Goal: Task Accomplishment & Management: Manage account settings

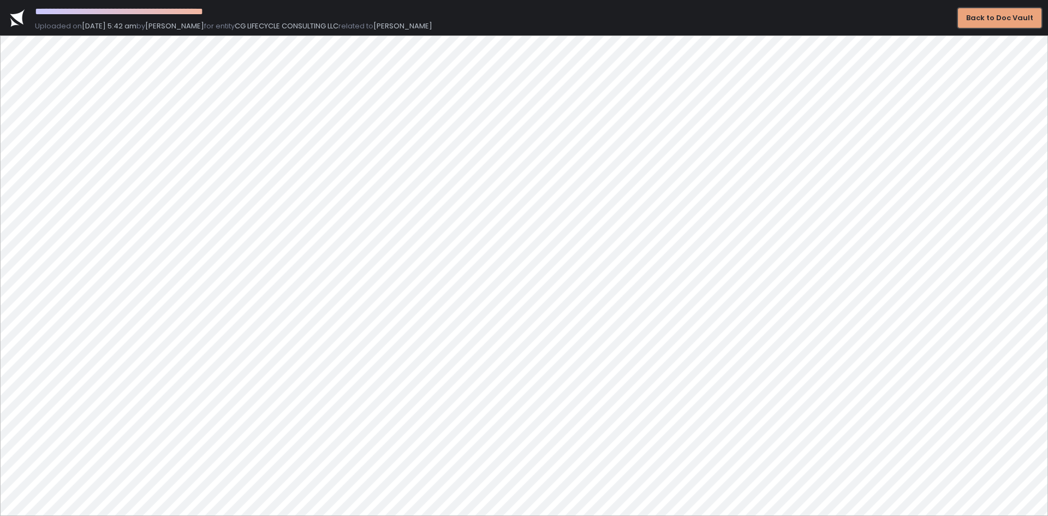
click at [993, 15] on div "Back to Doc Vault" at bounding box center [999, 18] width 67 height 10
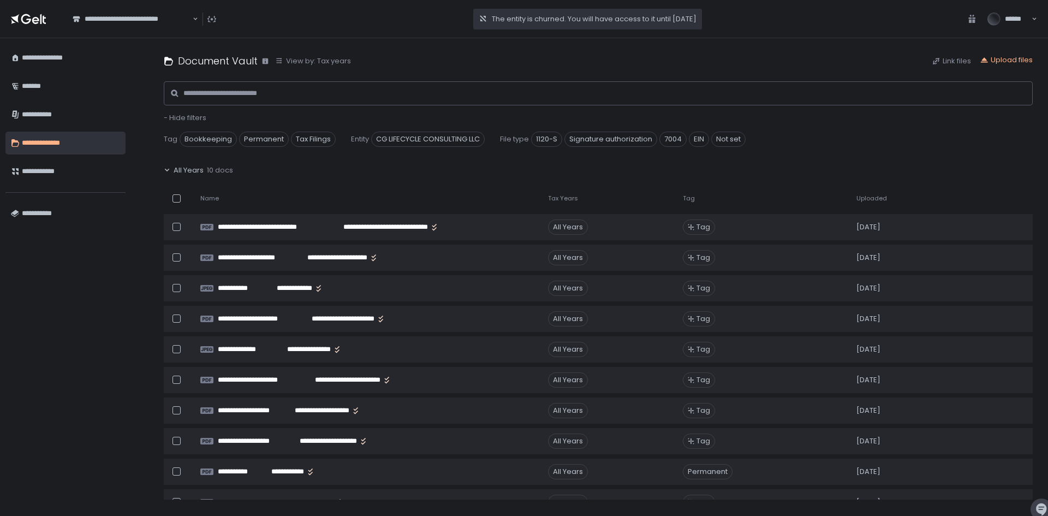
click at [182, 196] on div at bounding box center [178, 198] width 13 height 8
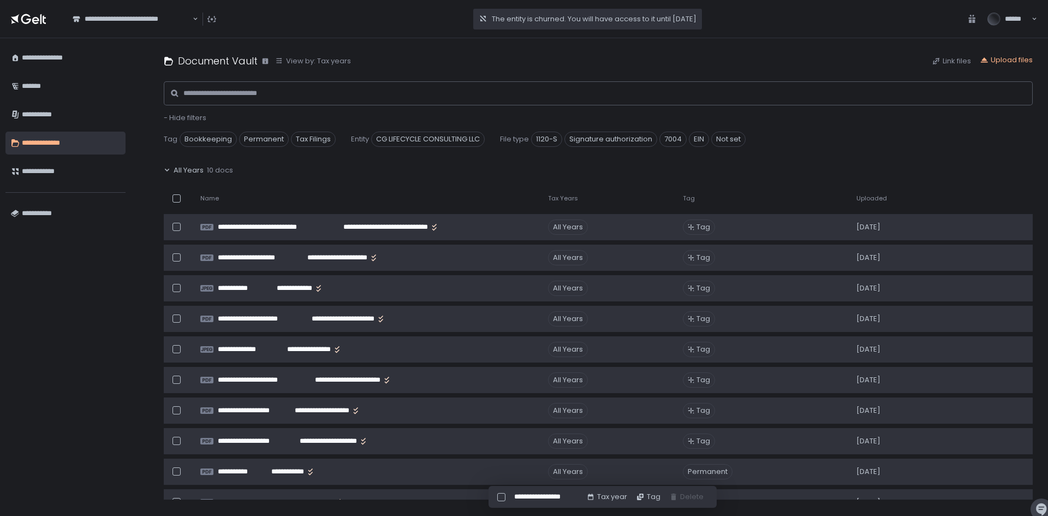
click at [170, 168] on div "All Years 10 docs" at bounding box center [598, 170] width 869 height 25
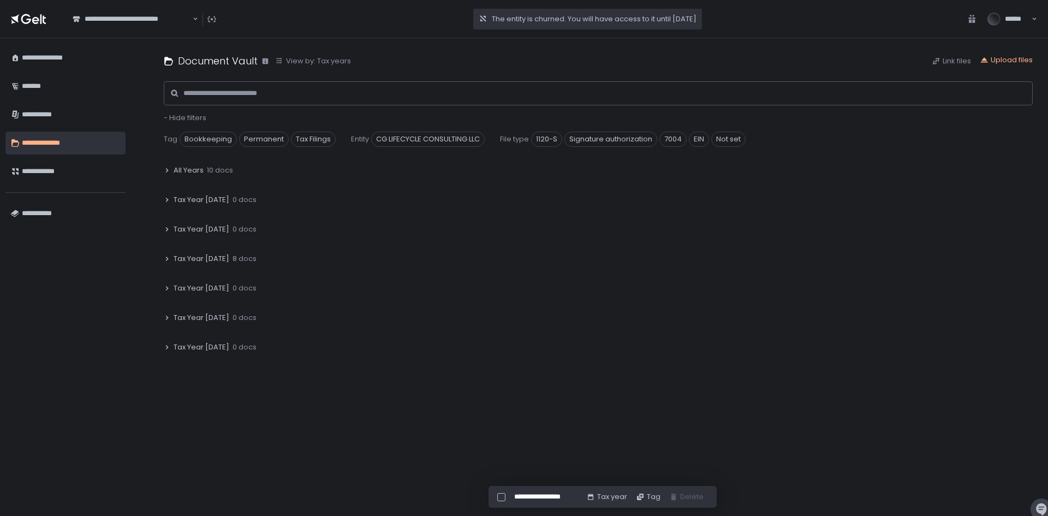
click at [170, 168] on div "All Years 10 docs" at bounding box center [598, 170] width 869 height 25
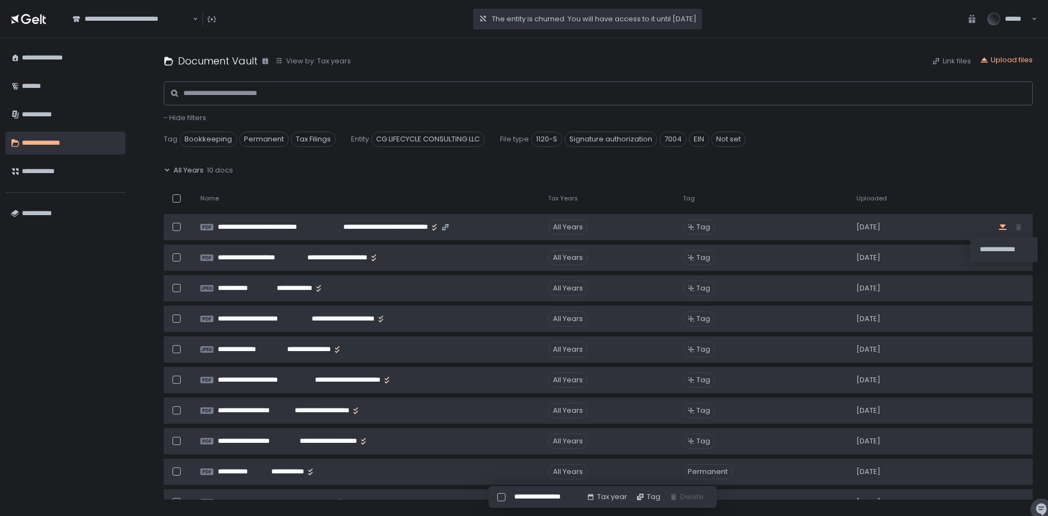
click at [1001, 225] on icon "button" at bounding box center [1003, 226] width 8 height 5
click at [998, 260] on icon "button" at bounding box center [1002, 257] width 9 height 9
click at [999, 288] on icon "button" at bounding box center [1003, 287] width 8 height 5
click at [998, 314] on icon "button" at bounding box center [1002, 318] width 9 height 9
click at [999, 348] on icon "button" at bounding box center [1003, 349] width 8 height 5
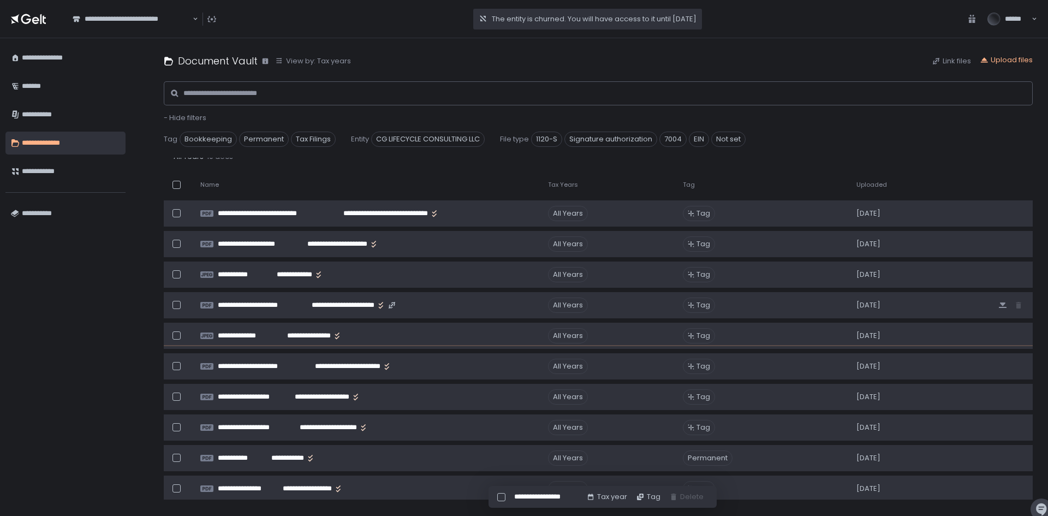
scroll to position [55, 0]
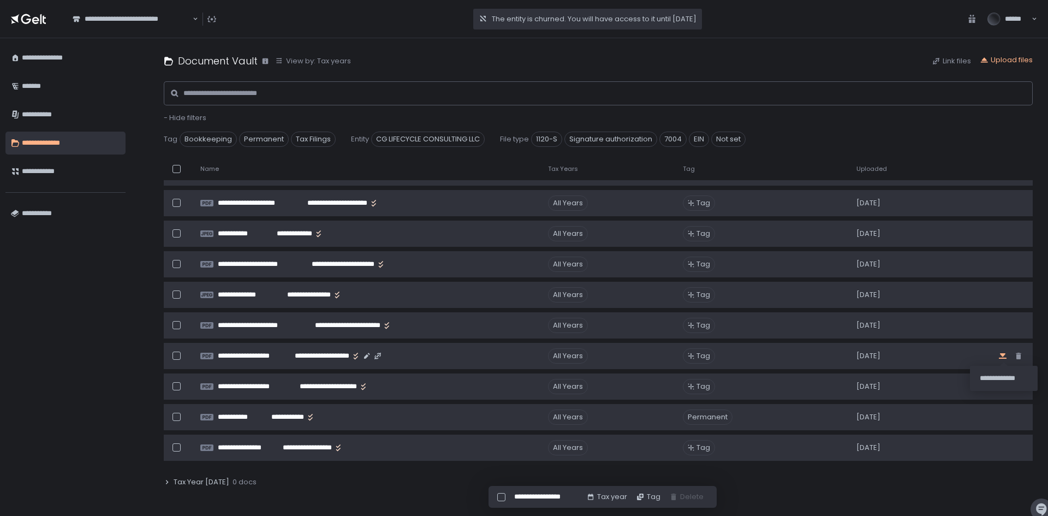
click at [1000, 351] on icon "button" at bounding box center [1002, 355] width 9 height 9
click at [999, 386] on icon "button" at bounding box center [1003, 386] width 8 height 5
click at [1001, 416] on icon "button" at bounding box center [1003, 416] width 8 height 5
click at [1001, 445] on icon "button" at bounding box center [1003, 447] width 8 height 5
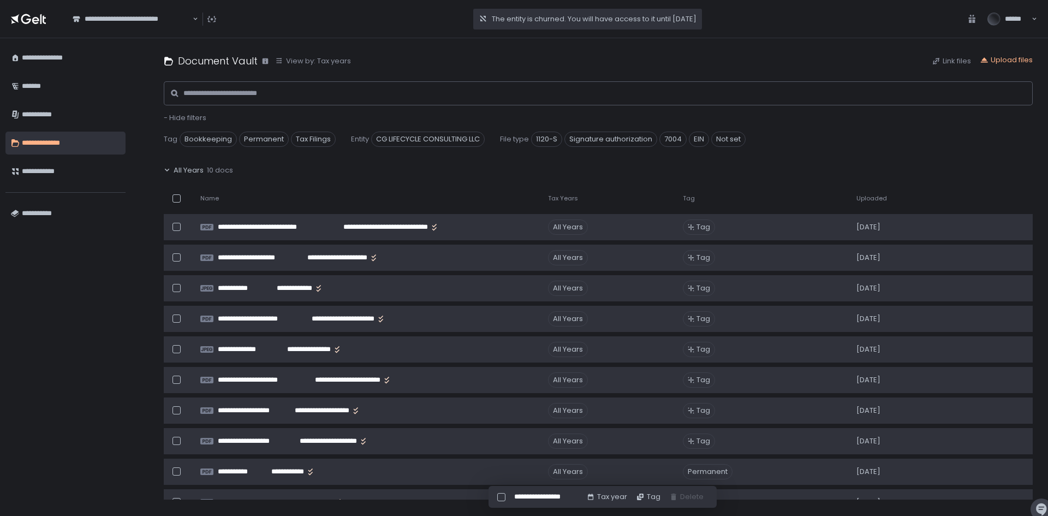
click at [166, 168] on icon at bounding box center [167, 170] width 7 height 7
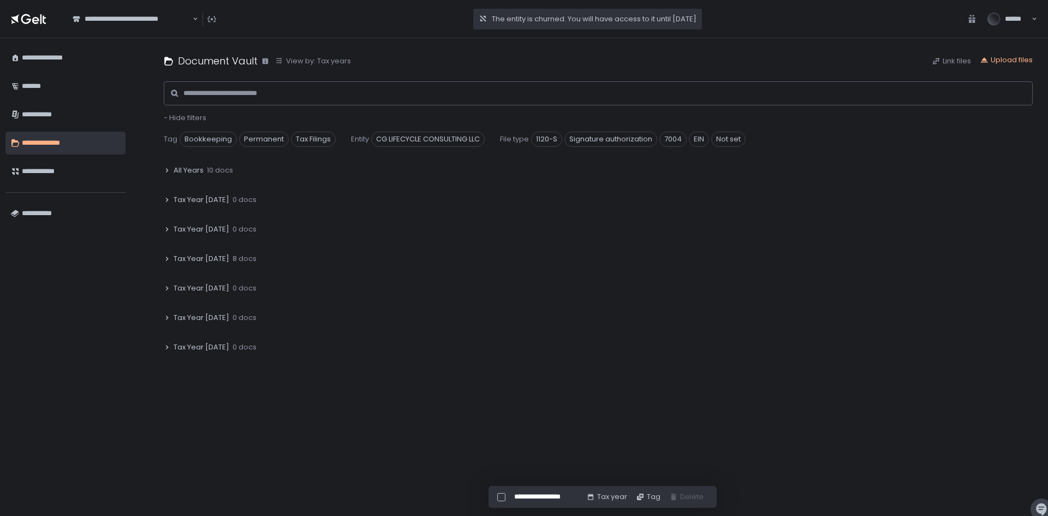
click at [232, 257] on span "8 docs" at bounding box center [244, 259] width 24 height 10
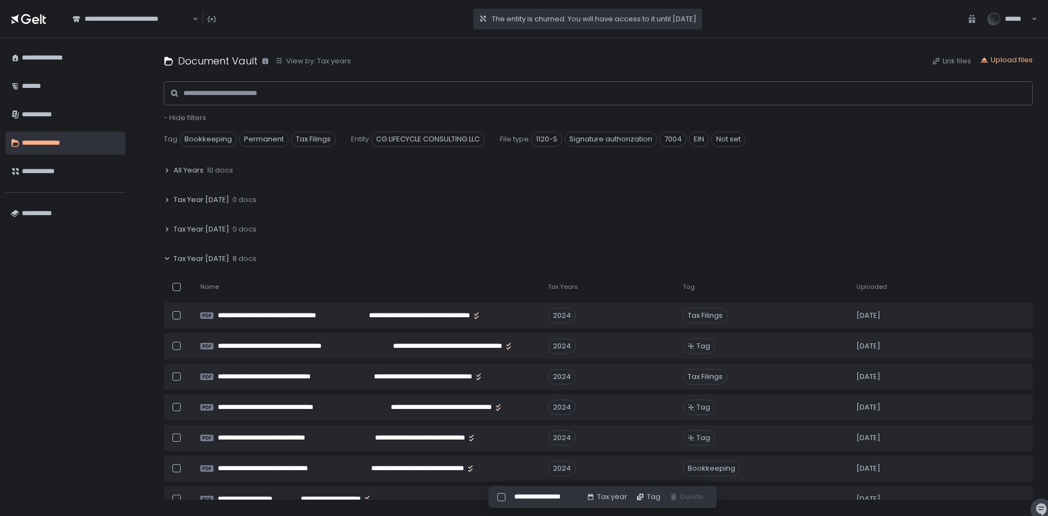
click at [164, 254] on div "Tax Year [DATE] 8 docs" at bounding box center [598, 258] width 869 height 25
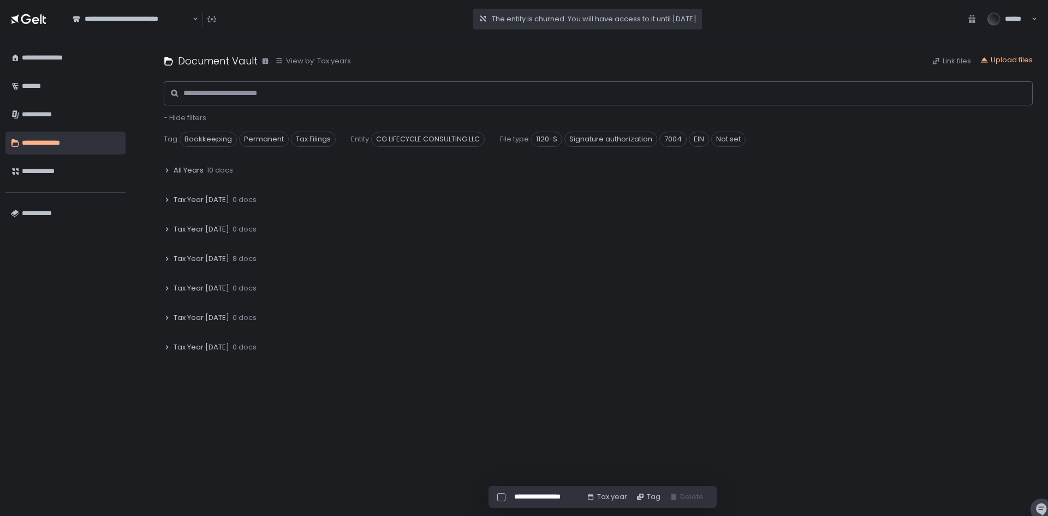
click at [169, 175] on div "All Years 10 docs" at bounding box center [598, 170] width 869 height 25
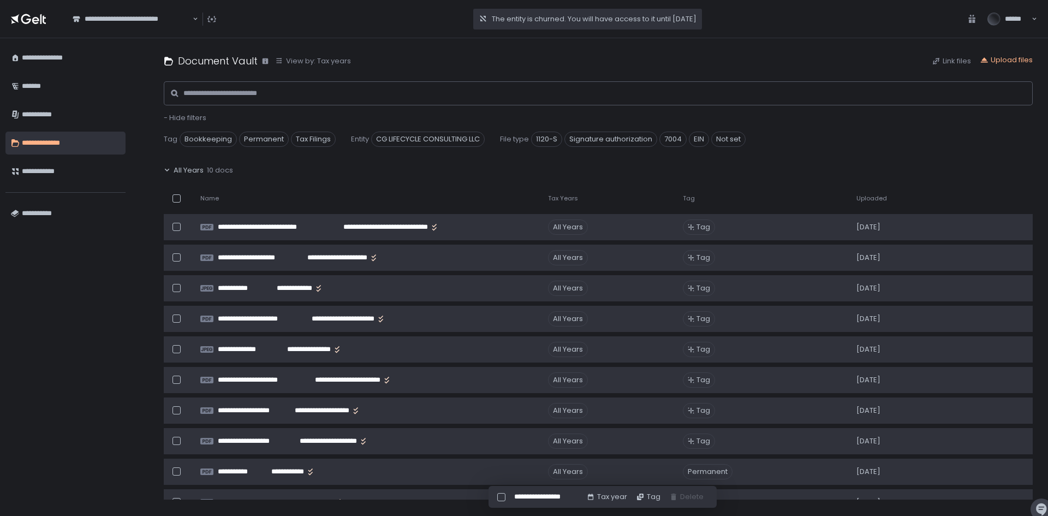
click at [176, 196] on div at bounding box center [176, 198] width 8 height 8
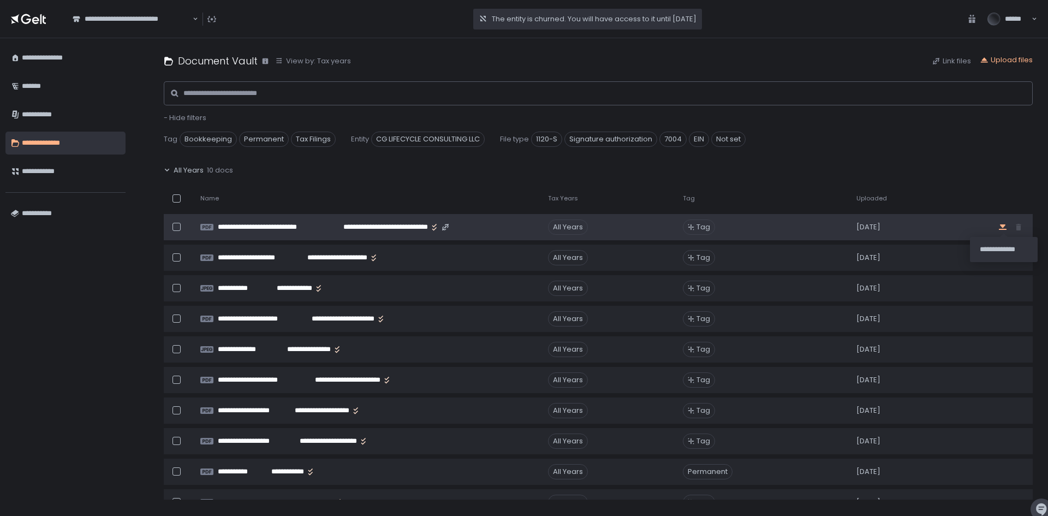
click at [999, 229] on icon "button" at bounding box center [1003, 226] width 8 height 5
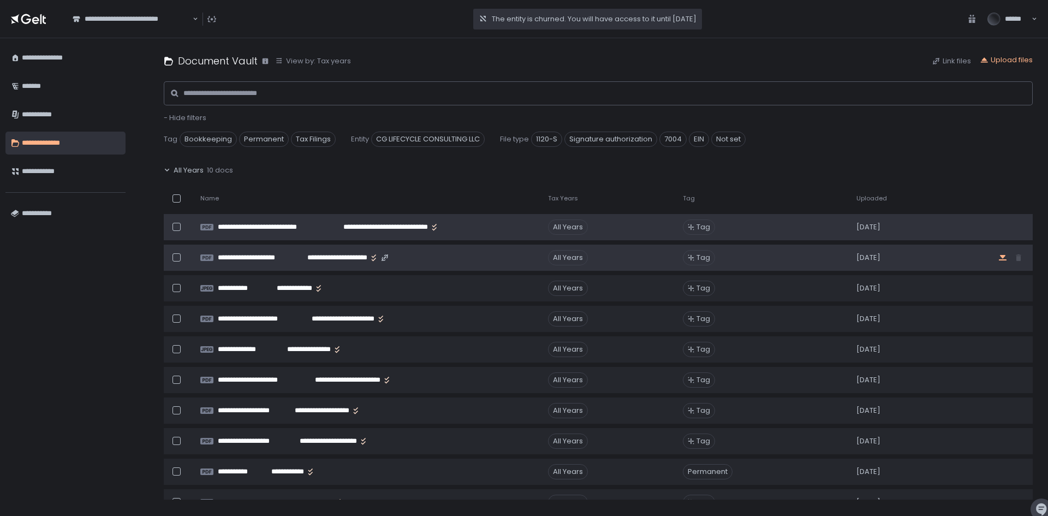
click at [998, 259] on icon "button" at bounding box center [1002, 257] width 9 height 9
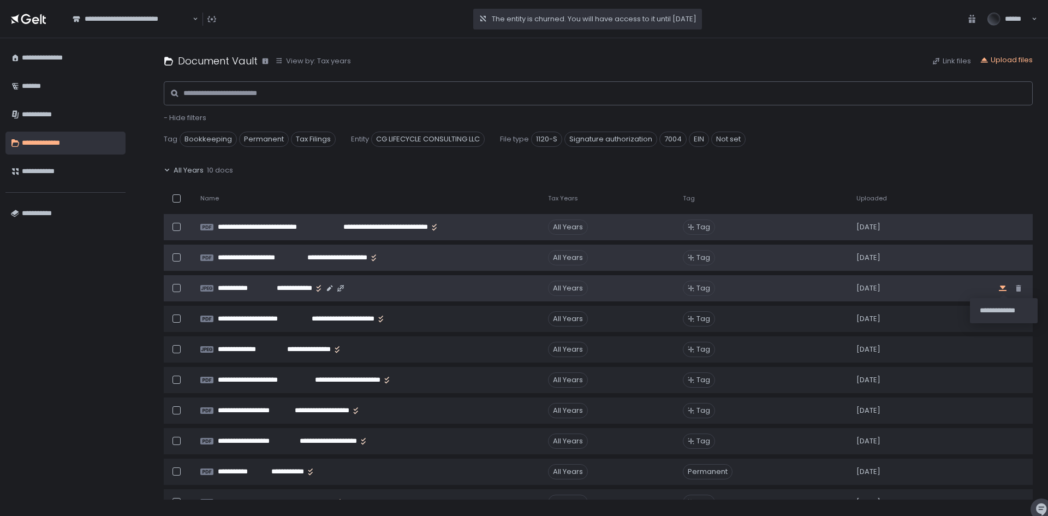
click at [999, 285] on icon "button" at bounding box center [1003, 287] width 8 height 5
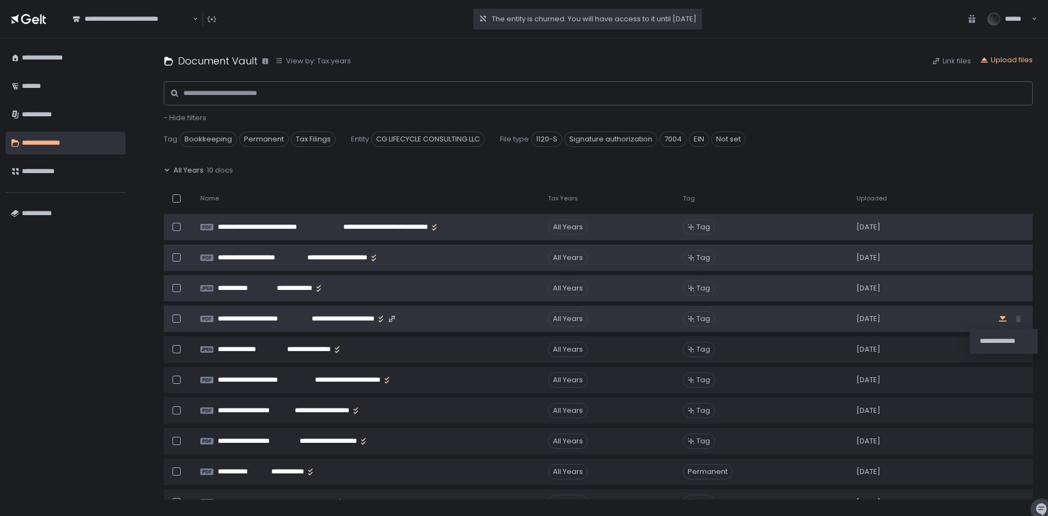
click at [999, 316] on icon "button" at bounding box center [1003, 318] width 8 height 5
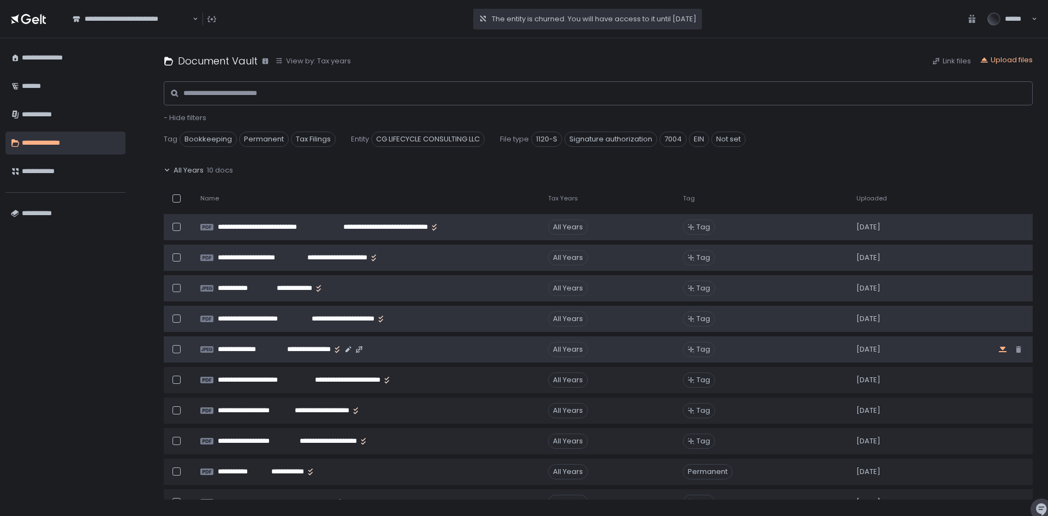
click at [1000, 348] on icon "button" at bounding box center [1003, 349] width 8 height 5
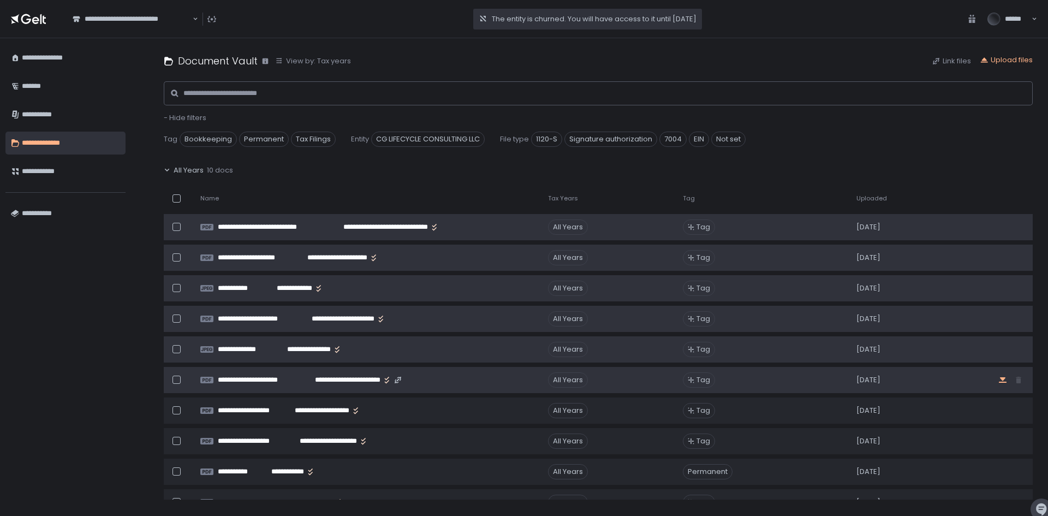
click at [999, 378] on icon "button" at bounding box center [1003, 379] width 8 height 5
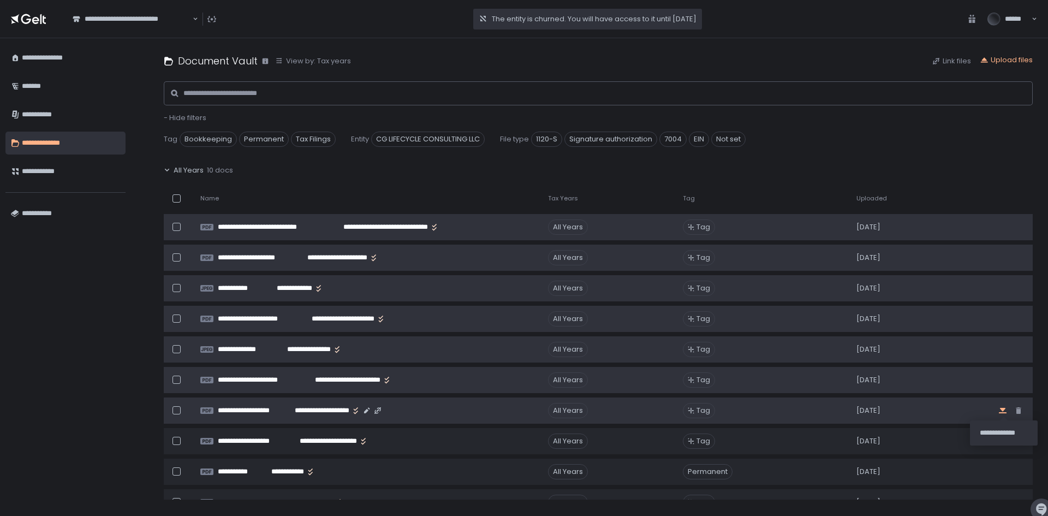
click at [999, 410] on icon "button" at bounding box center [1002, 410] width 9 height 9
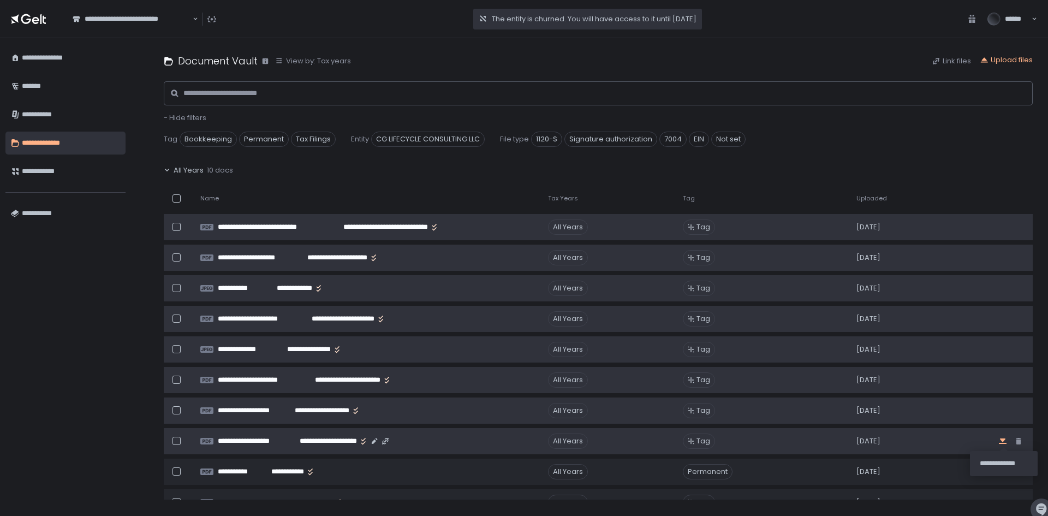
click at [1001, 440] on icon "button" at bounding box center [1002, 441] width 9 height 9
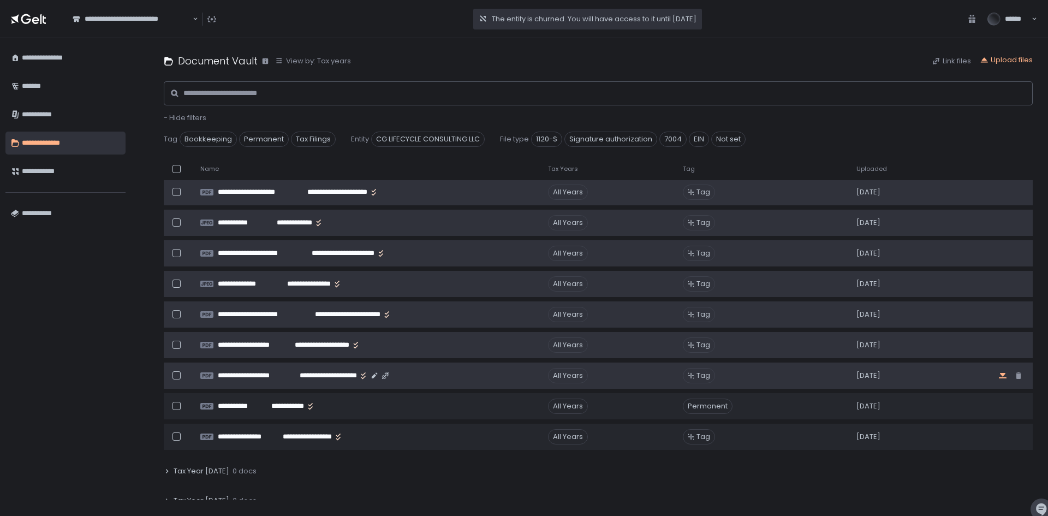
scroll to position [109, 0]
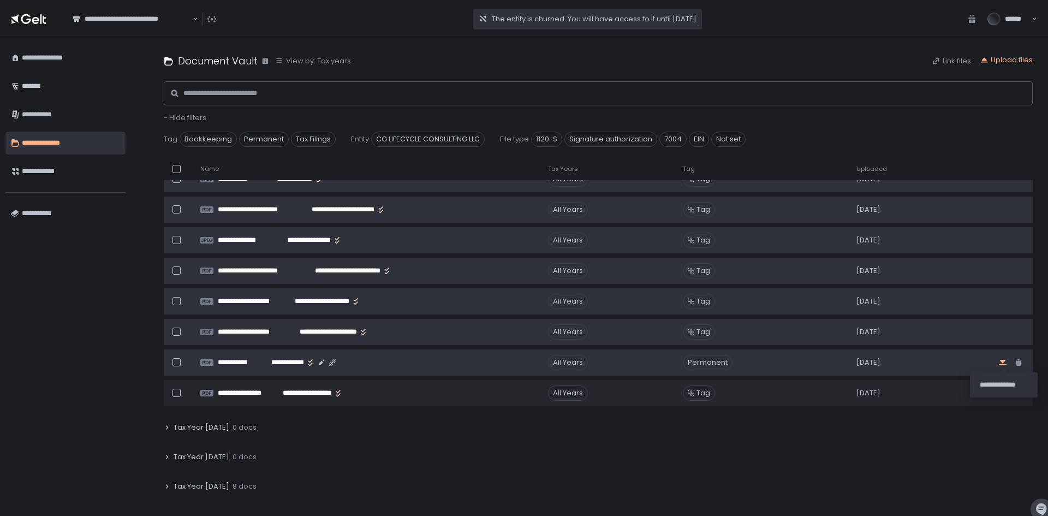
click at [1000, 365] on icon "button" at bounding box center [1002, 362] width 9 height 9
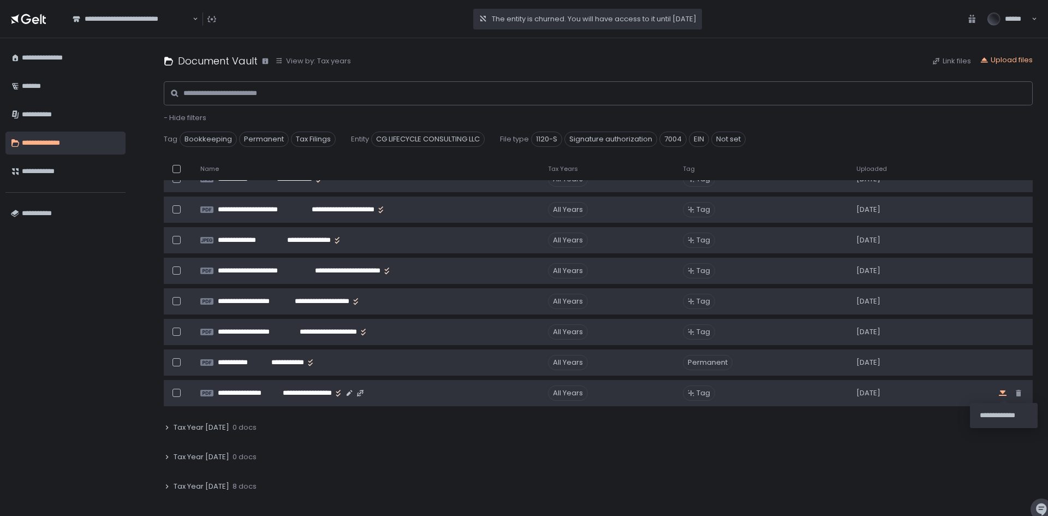
click at [999, 392] on icon "button" at bounding box center [1002, 393] width 9 height 9
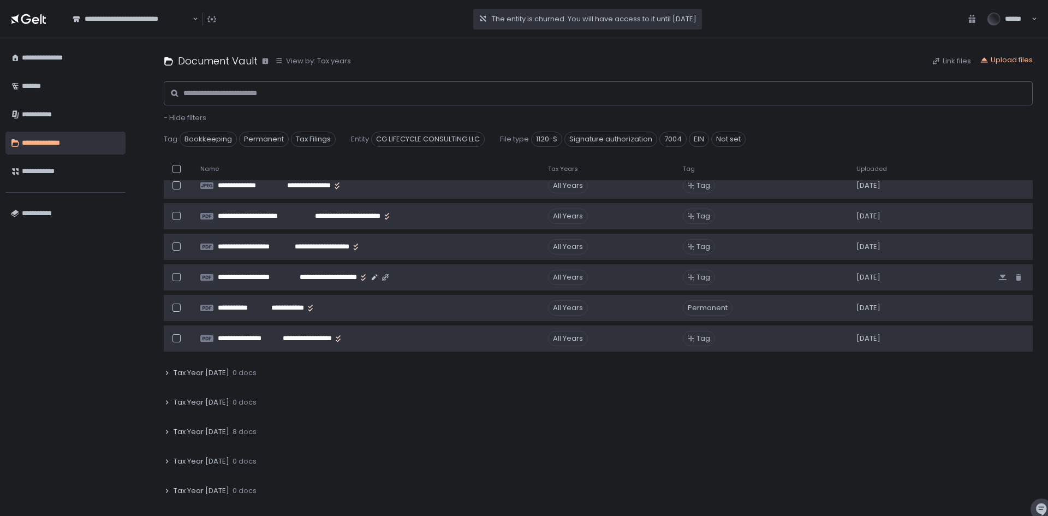
scroll to position [197, 0]
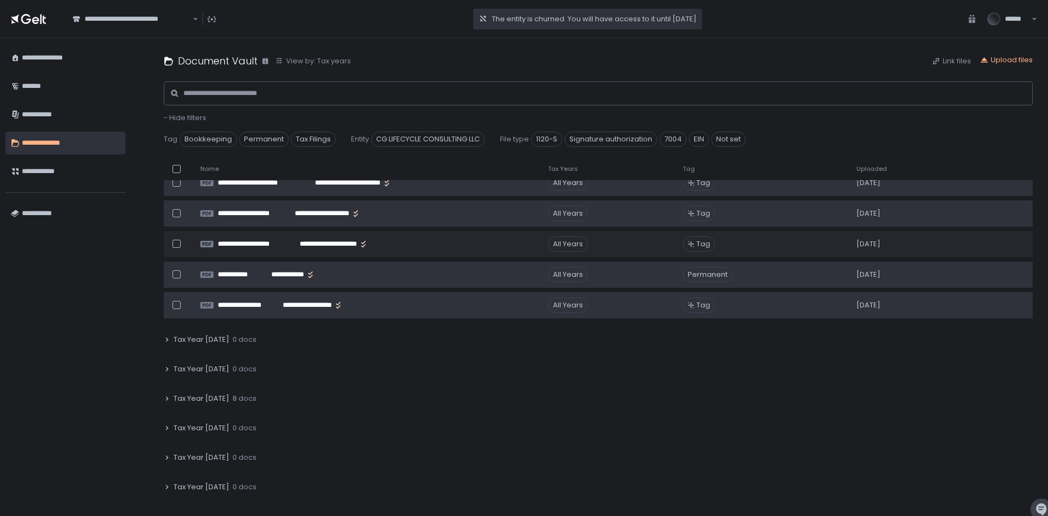
click at [194, 399] on span "Tax Year [DATE]" at bounding box center [202, 398] width 56 height 10
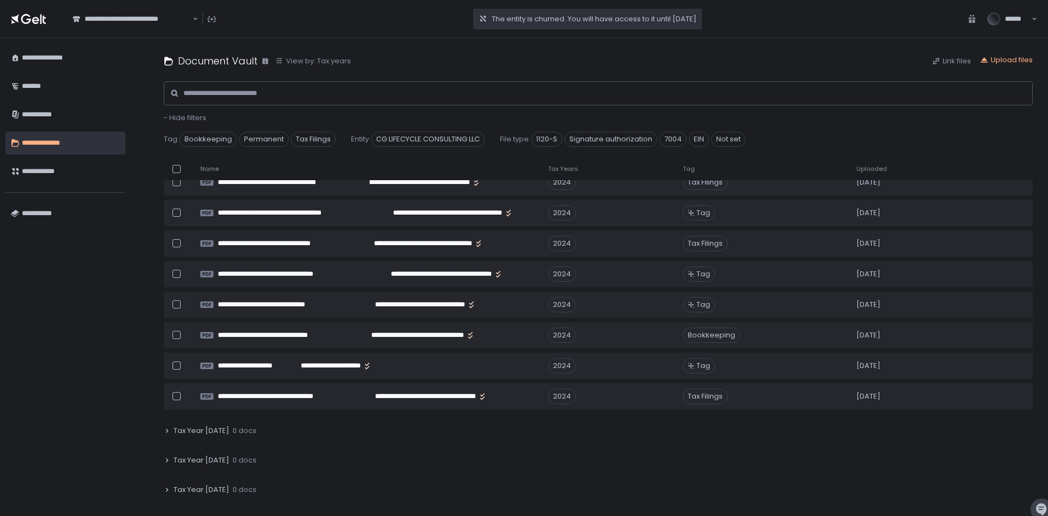
scroll to position [415, 0]
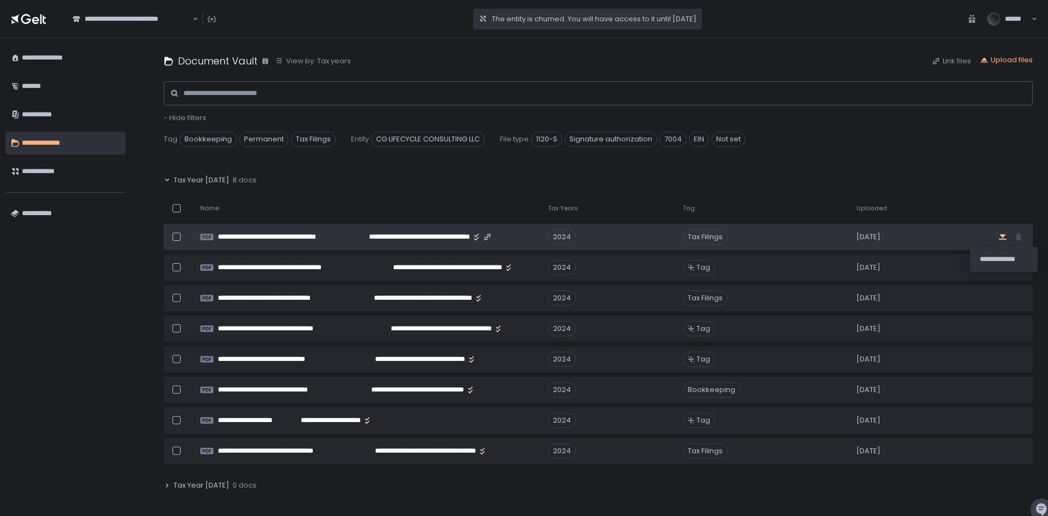
click at [1000, 240] on icon "button" at bounding box center [1002, 236] width 9 height 9
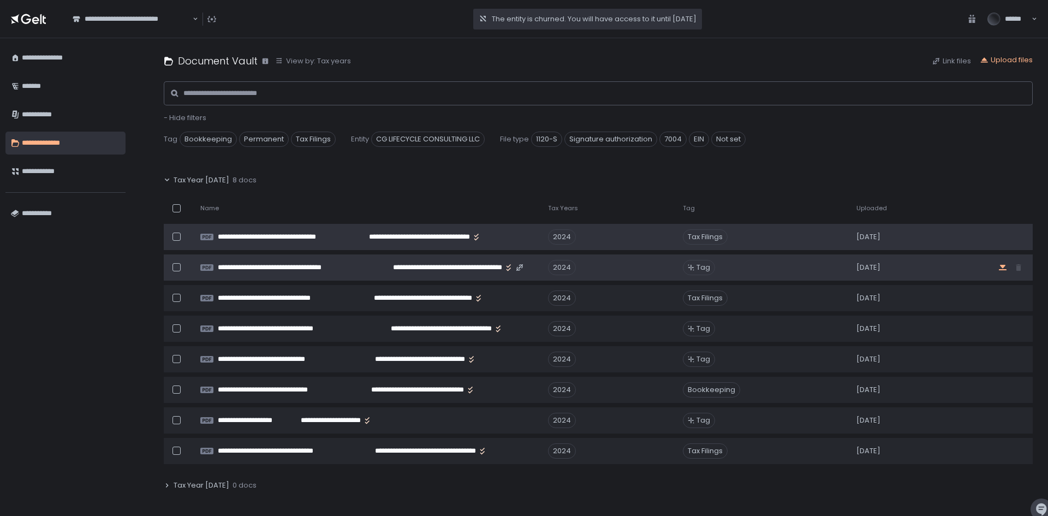
click at [999, 267] on icon "button" at bounding box center [1002, 267] width 9 height 9
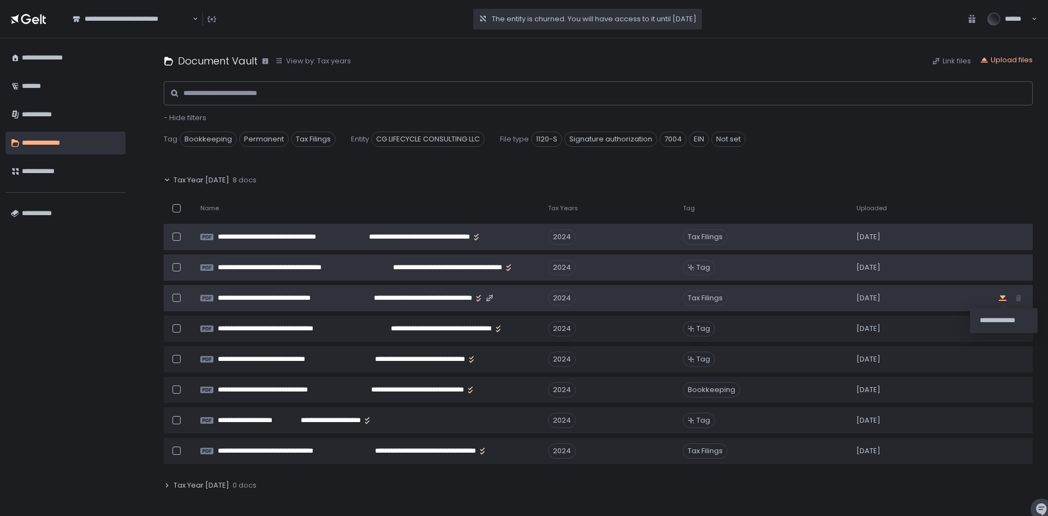
click at [998, 297] on icon "button" at bounding box center [1002, 298] width 9 height 9
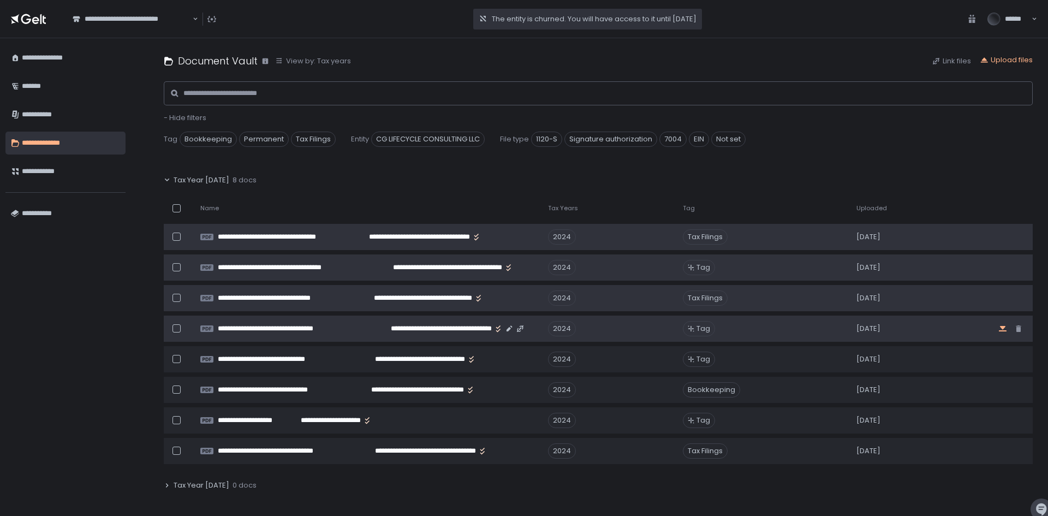
click at [999, 326] on icon "button" at bounding box center [1003, 328] width 8 height 5
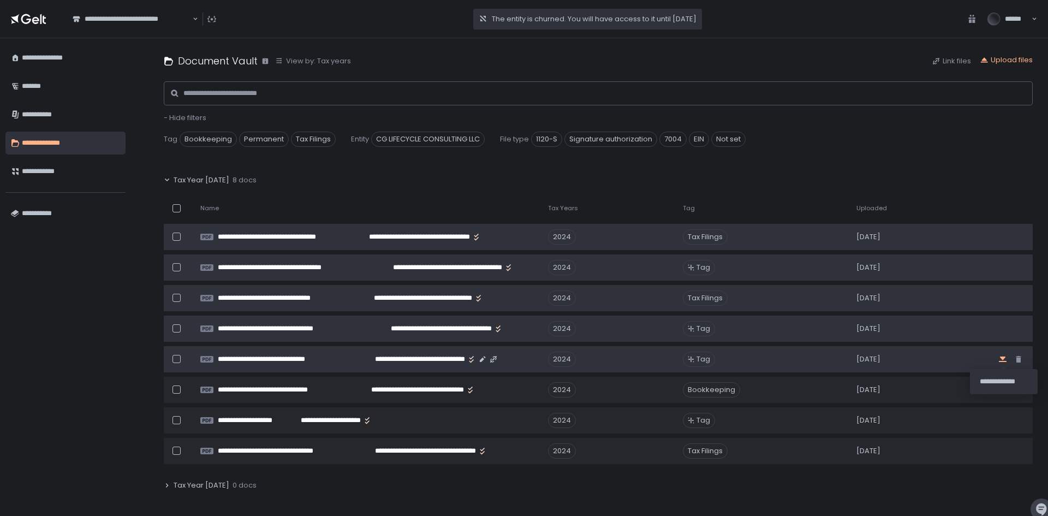
click at [998, 360] on icon "button" at bounding box center [1002, 359] width 9 height 9
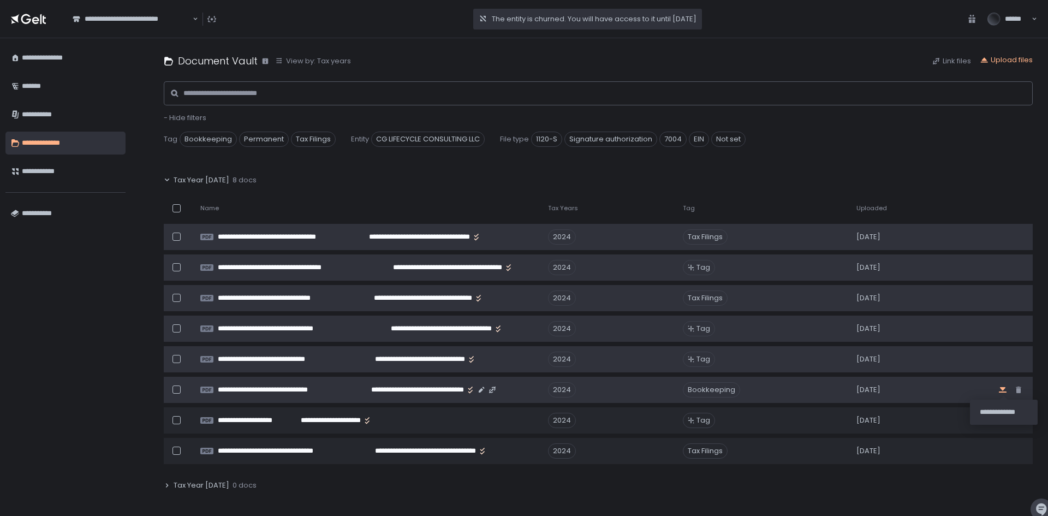
click at [1000, 389] on icon "button" at bounding box center [1003, 389] width 8 height 5
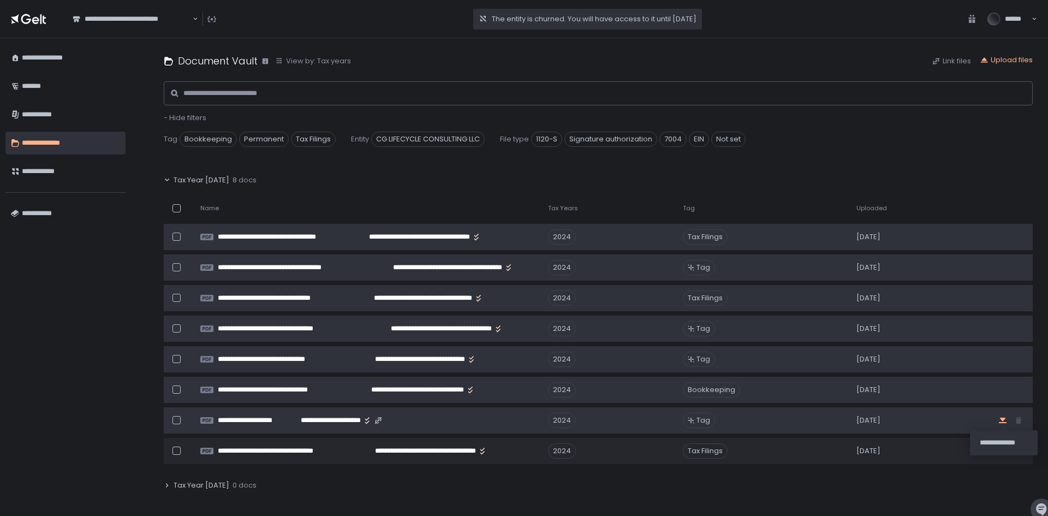
click at [1000, 420] on icon "button" at bounding box center [1003, 419] width 8 height 5
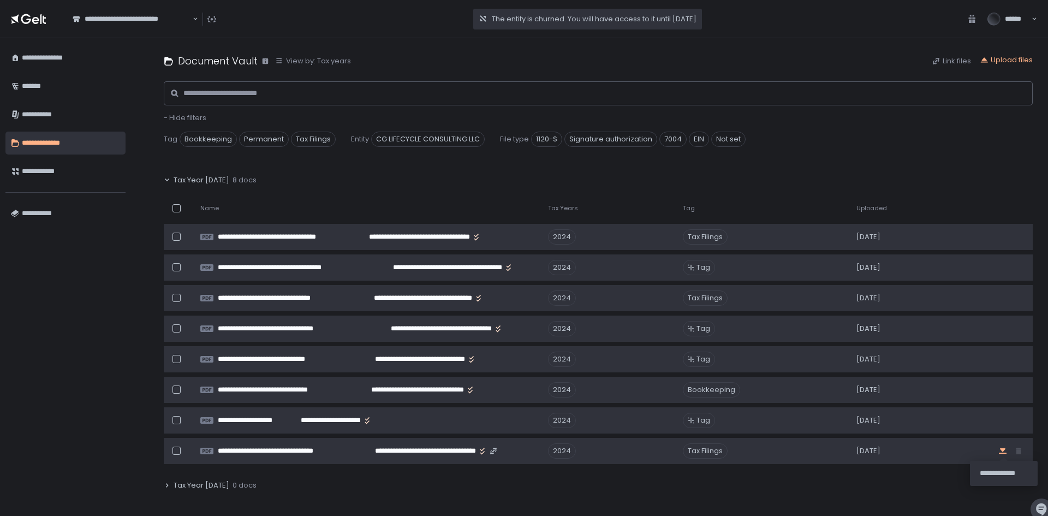
click at [999, 450] on icon "button" at bounding box center [1003, 450] width 8 height 5
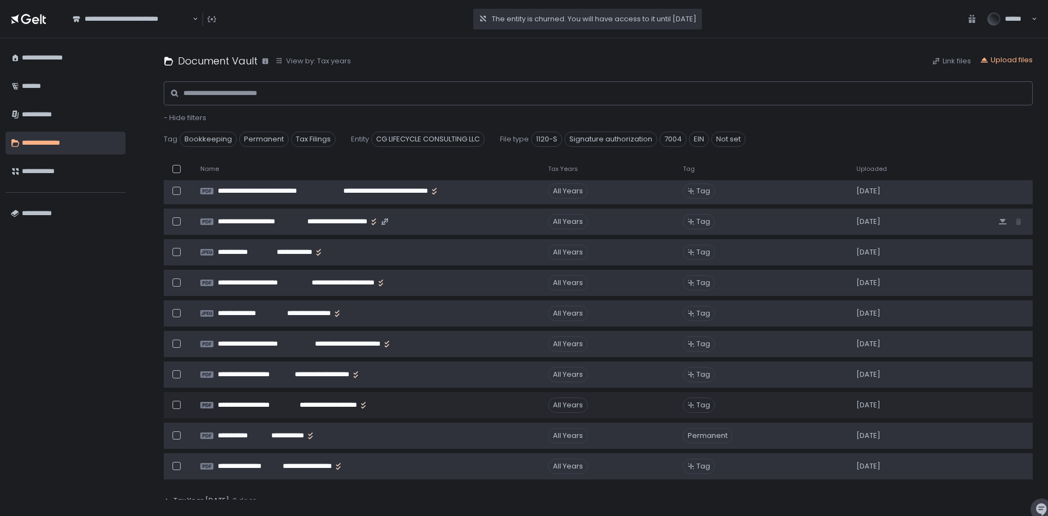
scroll to position [0, 0]
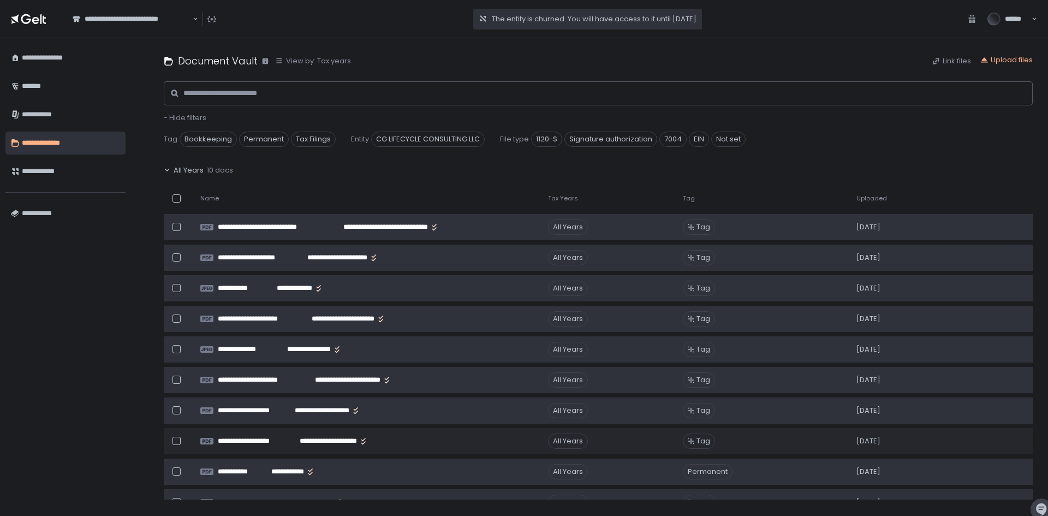
click at [56, 146] on div "**********" at bounding box center [71, 143] width 98 height 19
click at [38, 112] on div "**********" at bounding box center [71, 114] width 98 height 19
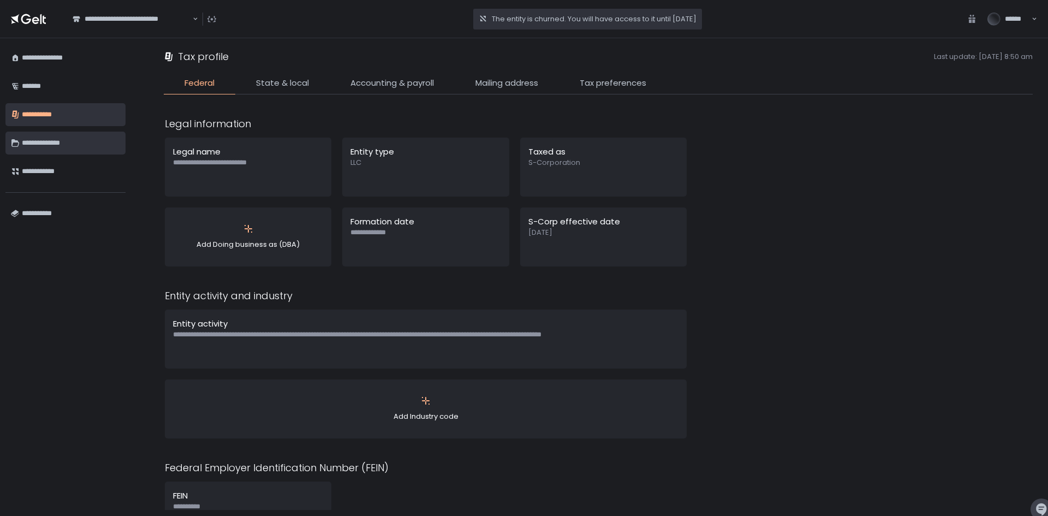
click at [42, 147] on div "**********" at bounding box center [71, 143] width 98 height 19
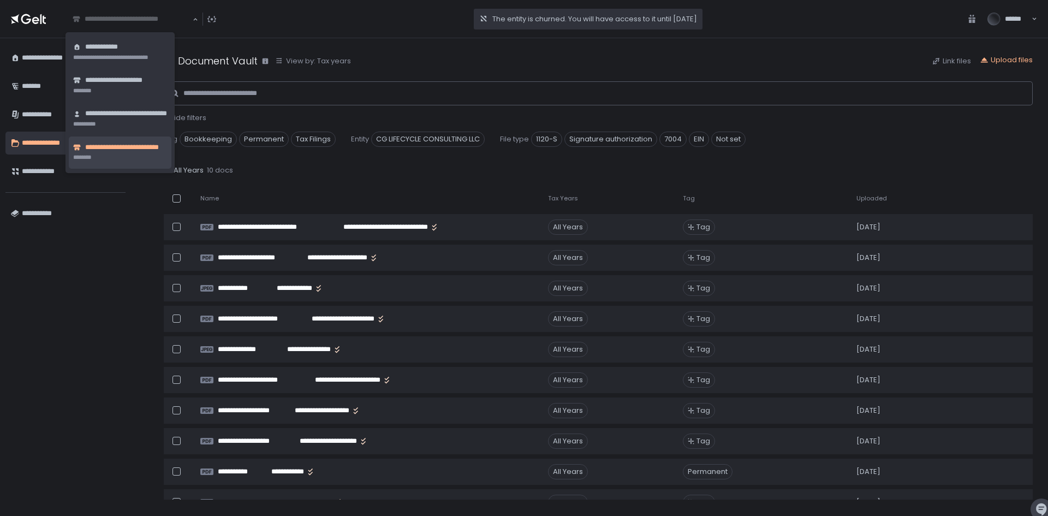
click at [123, 25] on div "**********" at bounding box center [131, 19] width 133 height 23
click at [108, 113] on span "**********" at bounding box center [137, 114] width 105 height 10
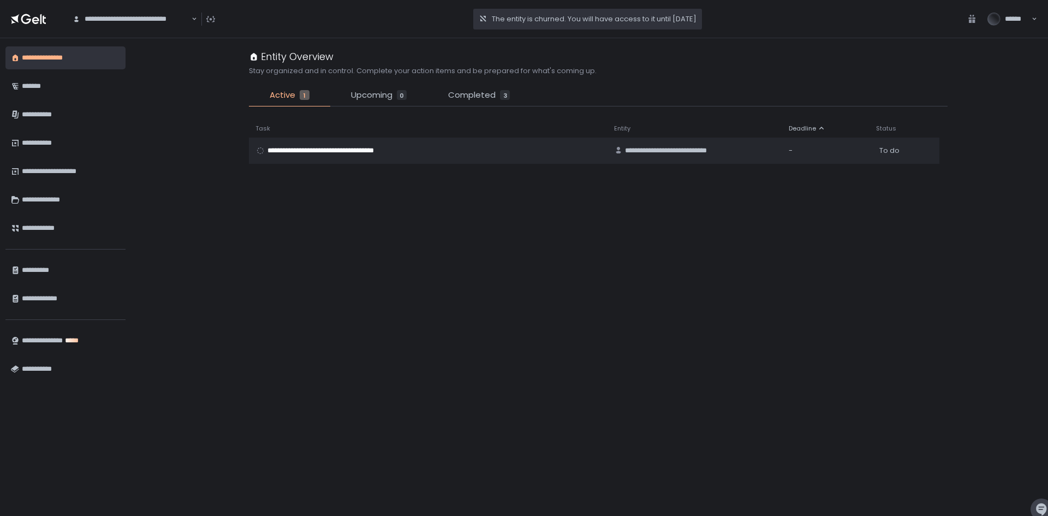
click at [374, 87] on div "**********" at bounding box center [598, 290] width 698 height 429
click at [378, 90] on span "Upcoming" at bounding box center [371, 95] width 41 height 13
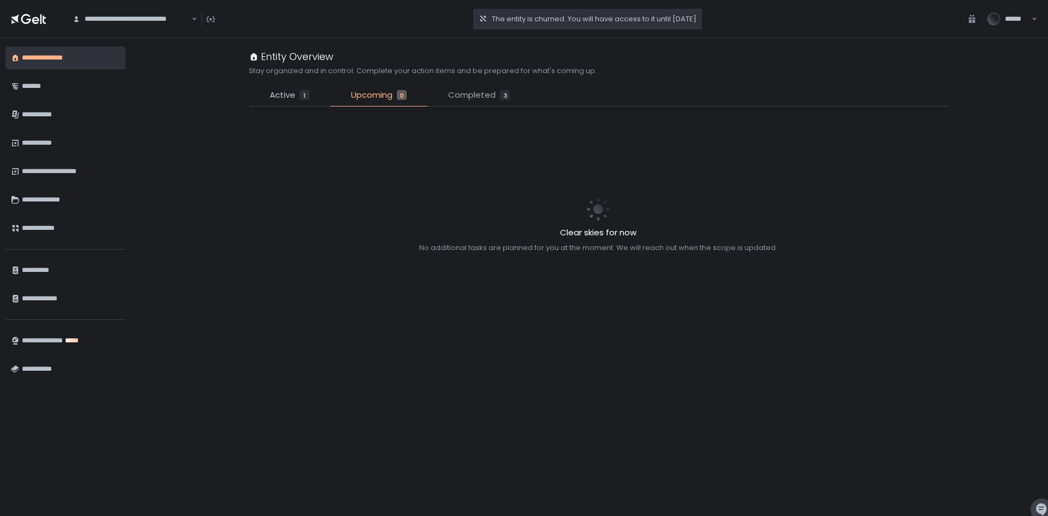
click at [461, 98] on span "Completed" at bounding box center [471, 95] width 47 height 13
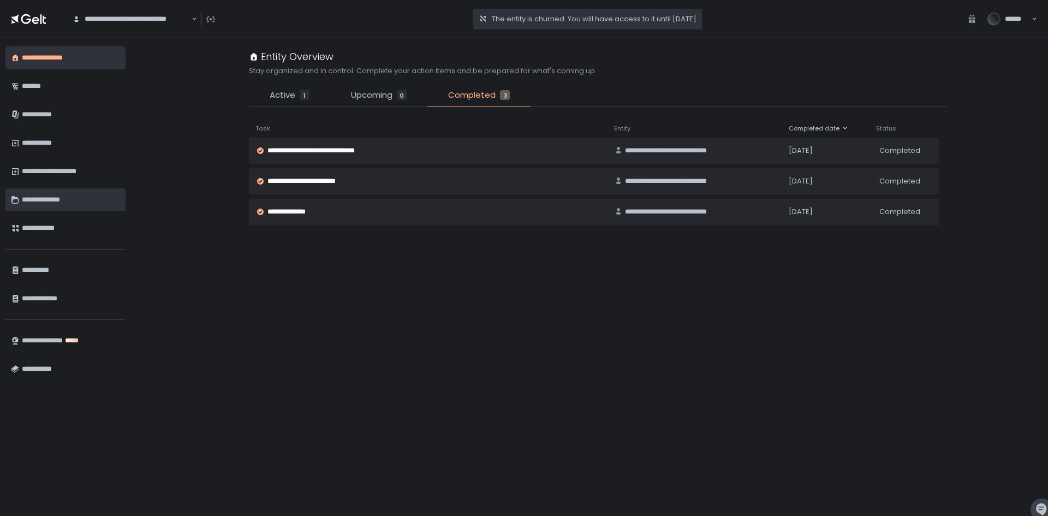
click at [65, 199] on div "**********" at bounding box center [71, 199] width 98 height 19
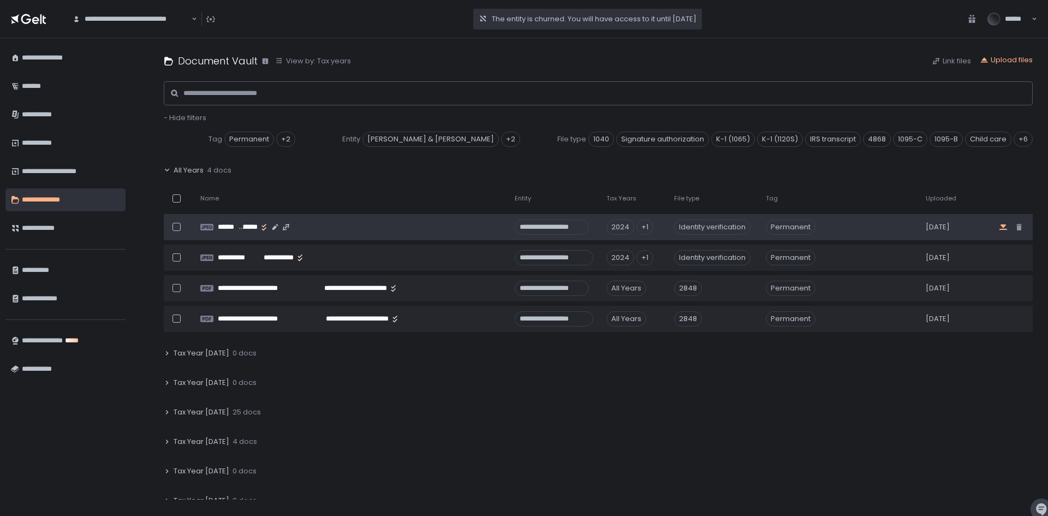
click at [1002, 229] on icon "button" at bounding box center [1003, 226] width 8 height 5
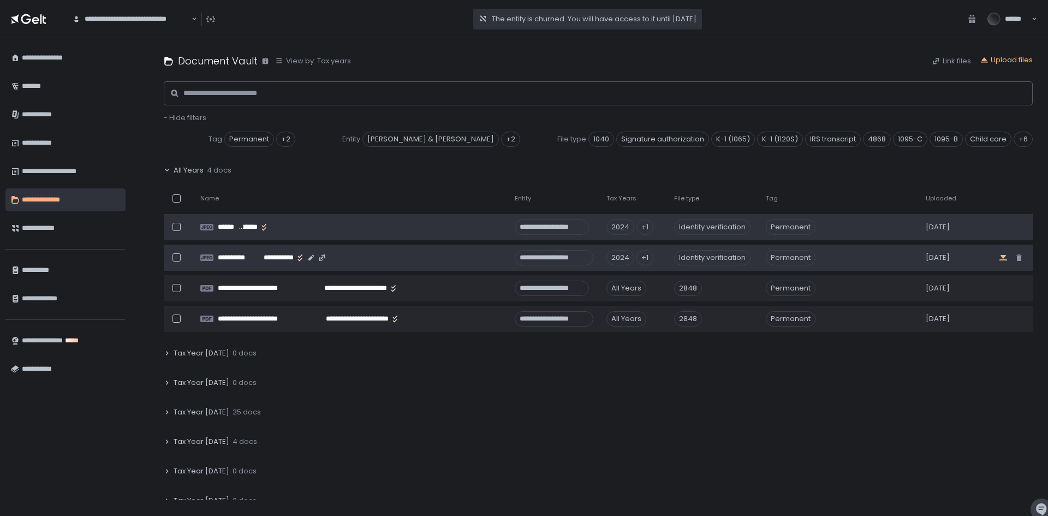
click at [1000, 255] on icon "button" at bounding box center [1003, 257] width 8 height 5
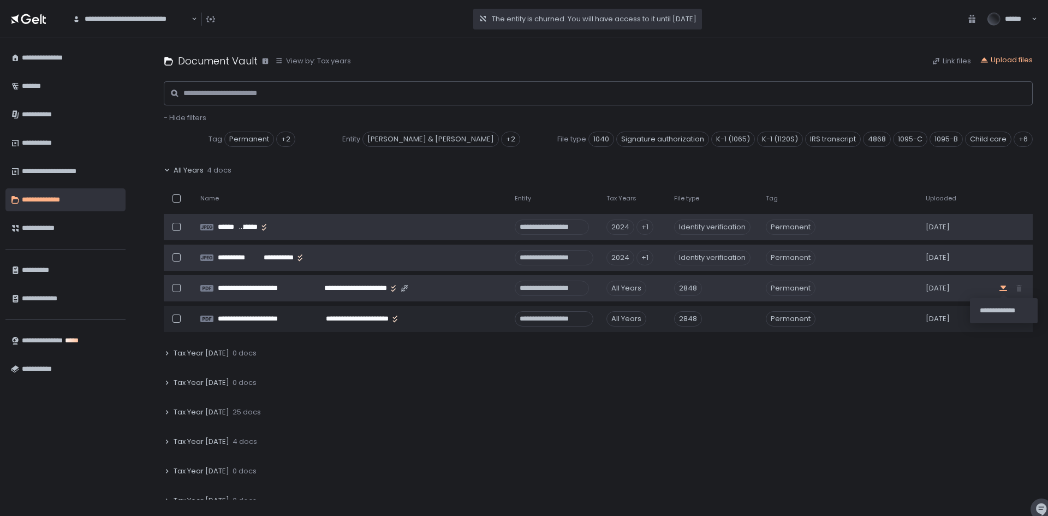
click at [1001, 288] on icon "button" at bounding box center [1003, 287] width 8 height 5
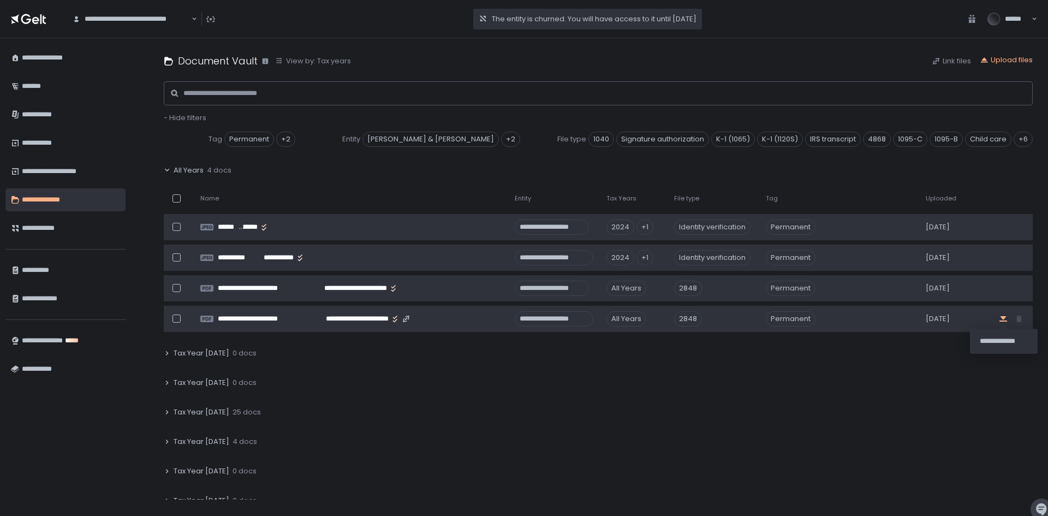
click at [1000, 320] on icon "button" at bounding box center [1003, 318] width 8 height 5
click at [167, 168] on icon at bounding box center [167, 170] width 7 height 7
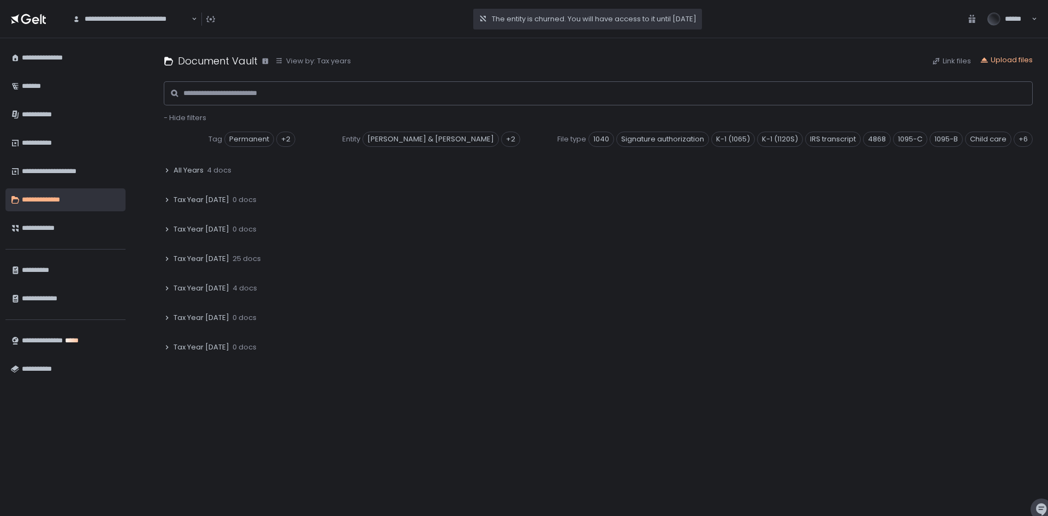
click at [165, 288] on icon at bounding box center [167, 288] width 7 height 7
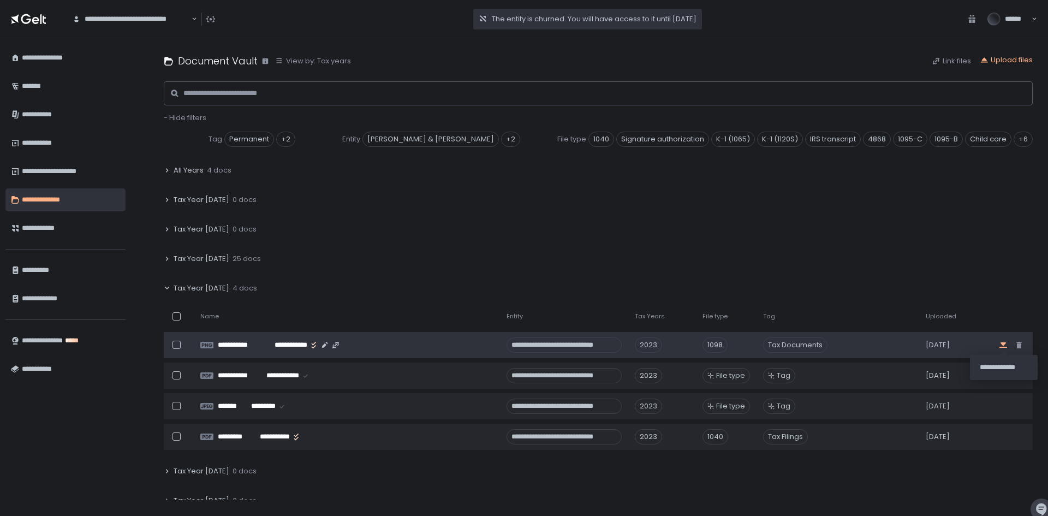
click at [1001, 347] on icon "button" at bounding box center [1003, 344] width 8 height 5
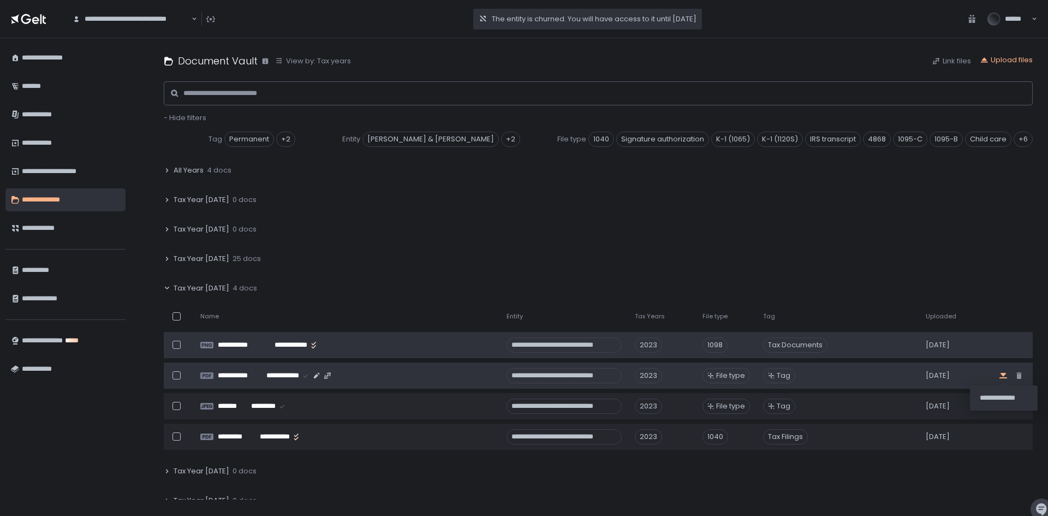
click at [1000, 374] on icon "button" at bounding box center [1003, 375] width 8 height 5
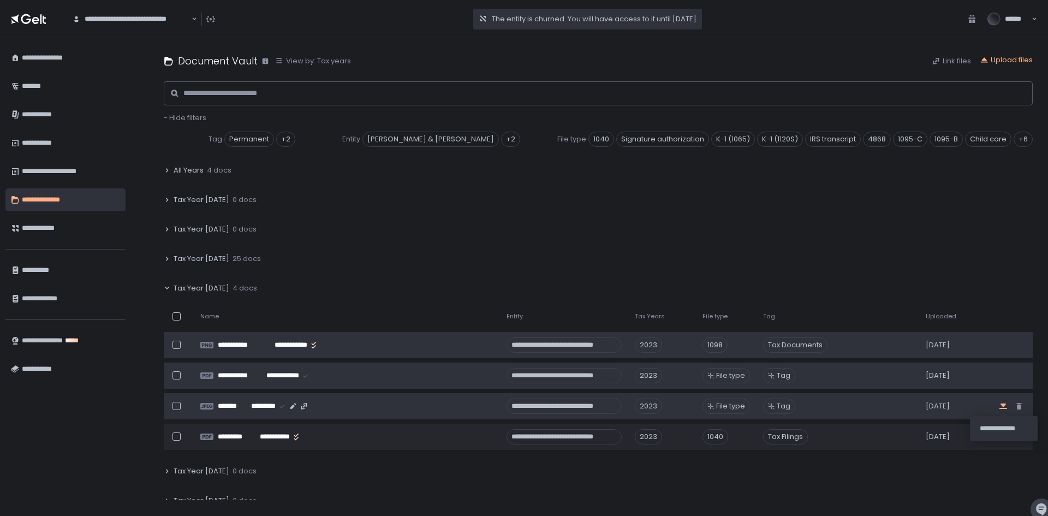
drag, startPoint x: 1000, startPoint y: 395, endPoint x: 1001, endPoint y: 404, distance: 9.4
click at [1001, 404] on icon "button" at bounding box center [1003, 405] width 8 height 5
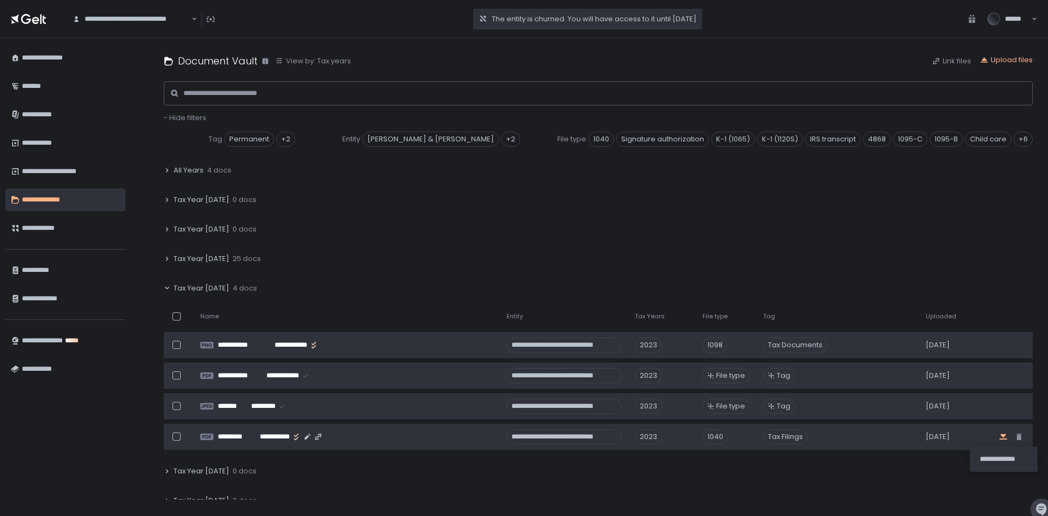
click at [1002, 434] on icon "button" at bounding box center [1003, 436] width 8 height 5
drag, startPoint x: 168, startPoint y: 288, endPoint x: 169, endPoint y: 277, distance: 10.4
click at [168, 288] on icon at bounding box center [167, 287] width 4 height 3
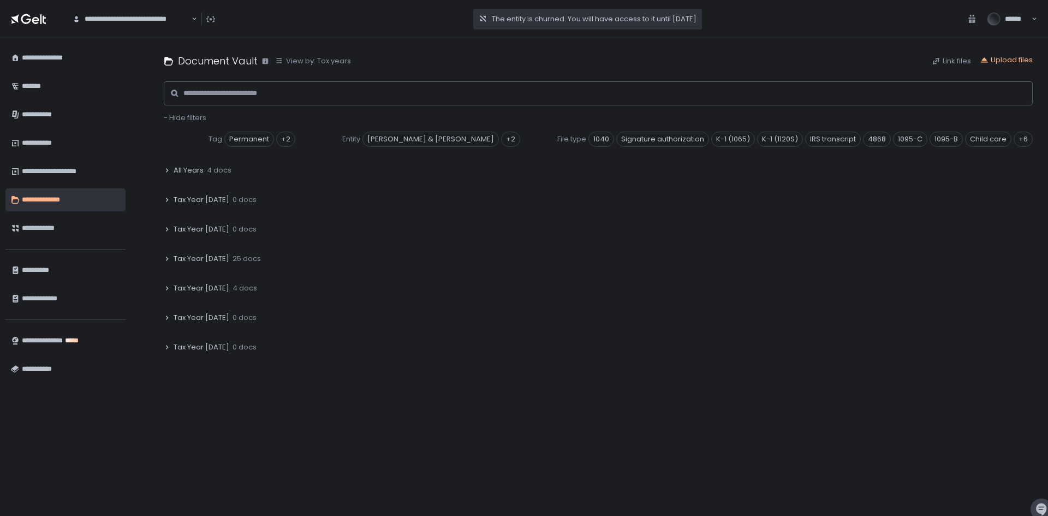
click at [168, 258] on icon at bounding box center [167, 258] width 3 height 4
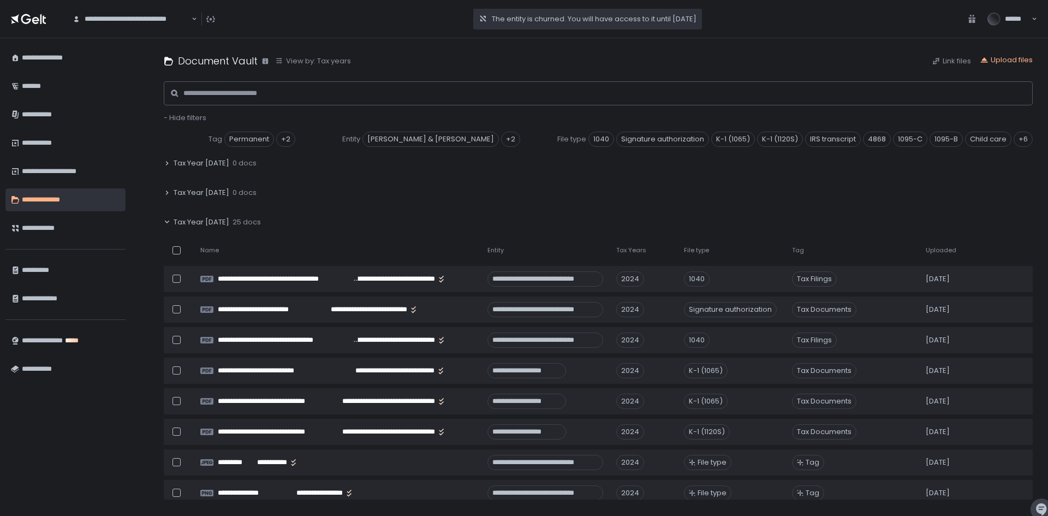
scroll to position [109, 0]
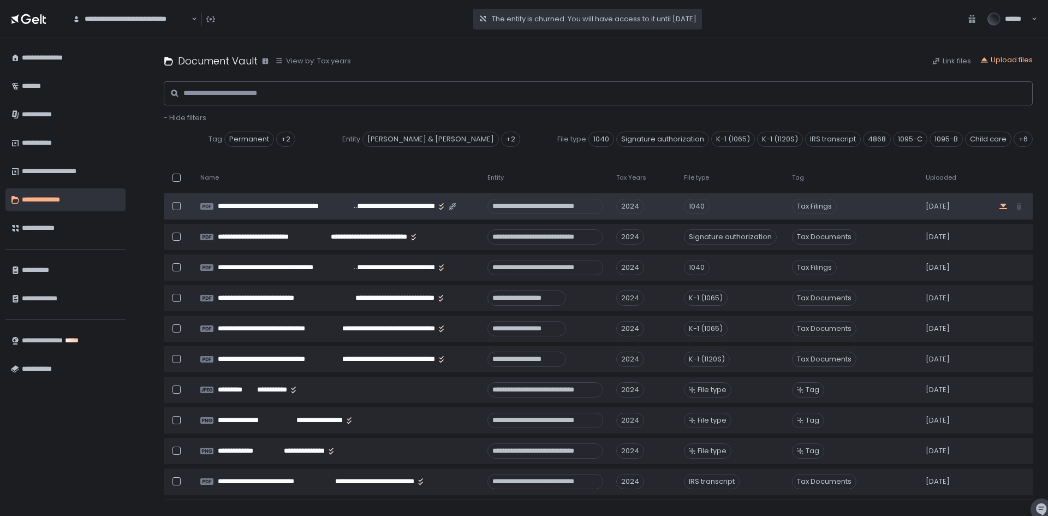
click at [999, 205] on icon "button" at bounding box center [1003, 206] width 9 height 9
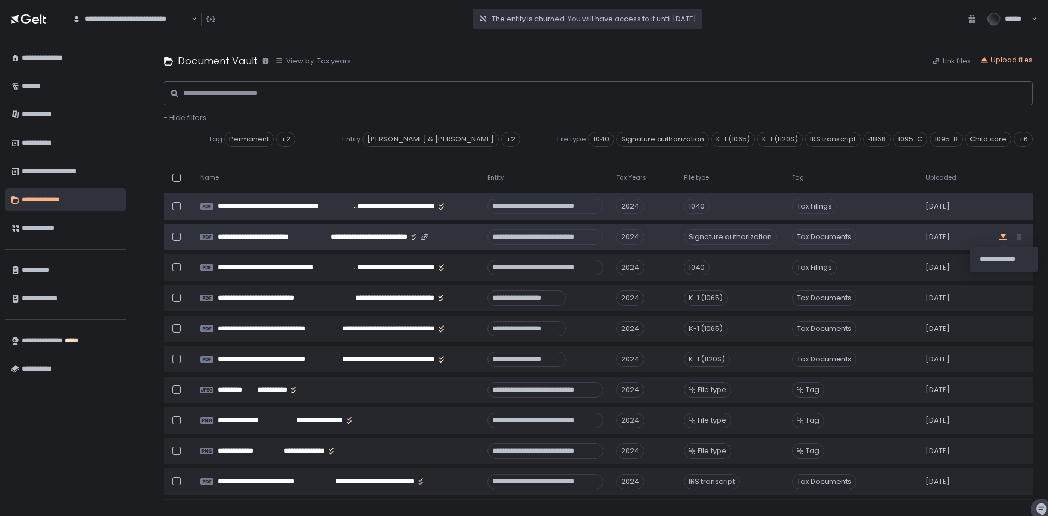
click at [1001, 237] on icon "button" at bounding box center [1003, 236] width 9 height 9
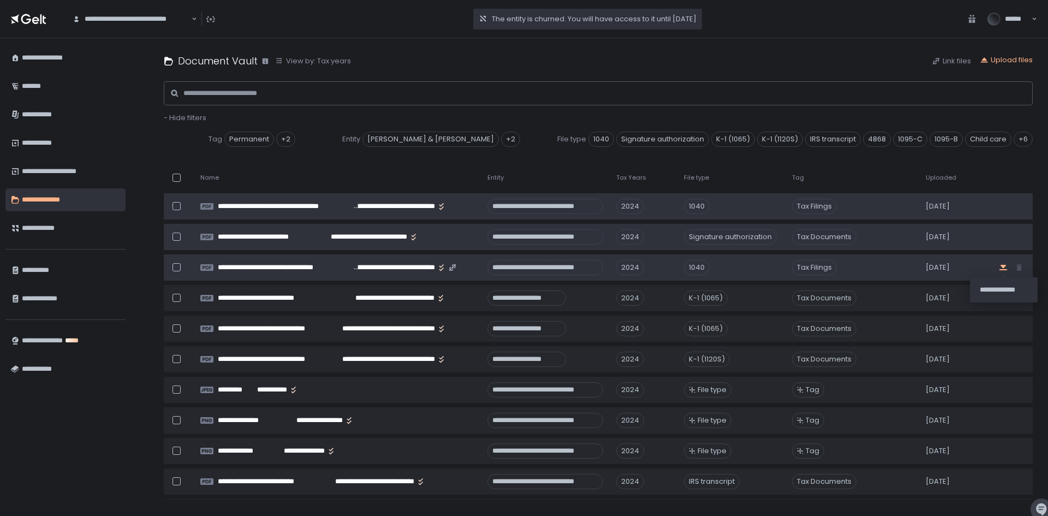
click at [1000, 266] on icon "button" at bounding box center [1003, 267] width 8 height 5
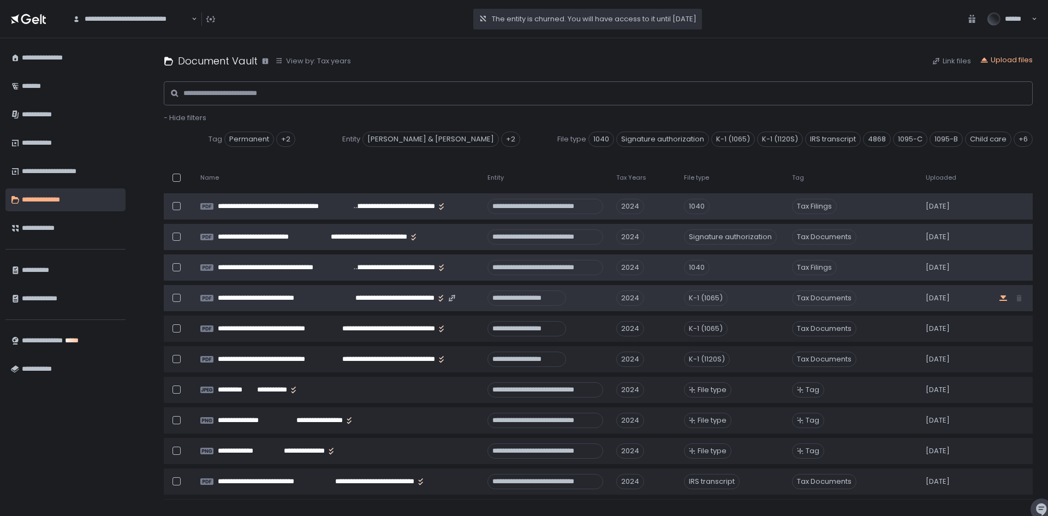
click at [1000, 295] on icon "button" at bounding box center [1003, 297] width 8 height 5
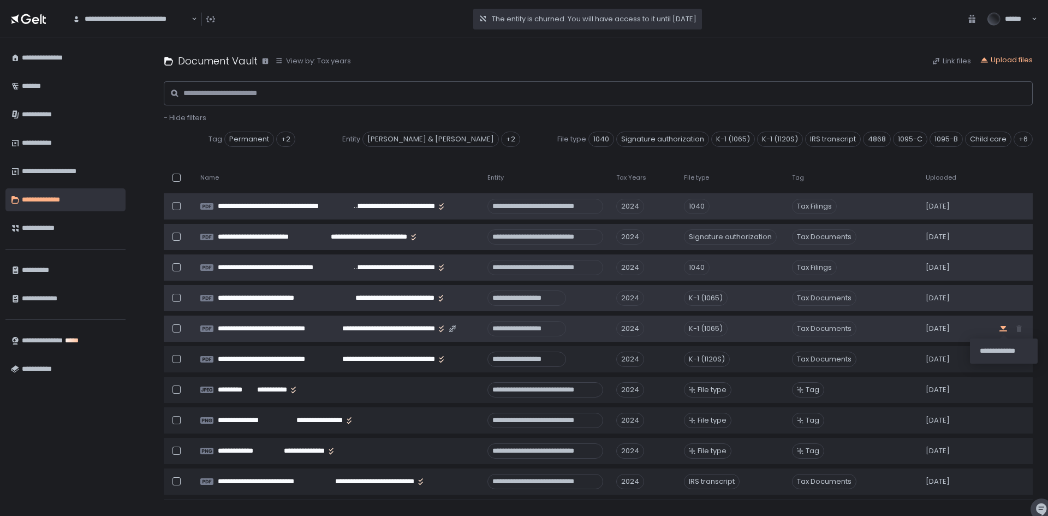
click at [1000, 330] on icon "button" at bounding box center [1003, 328] width 9 height 9
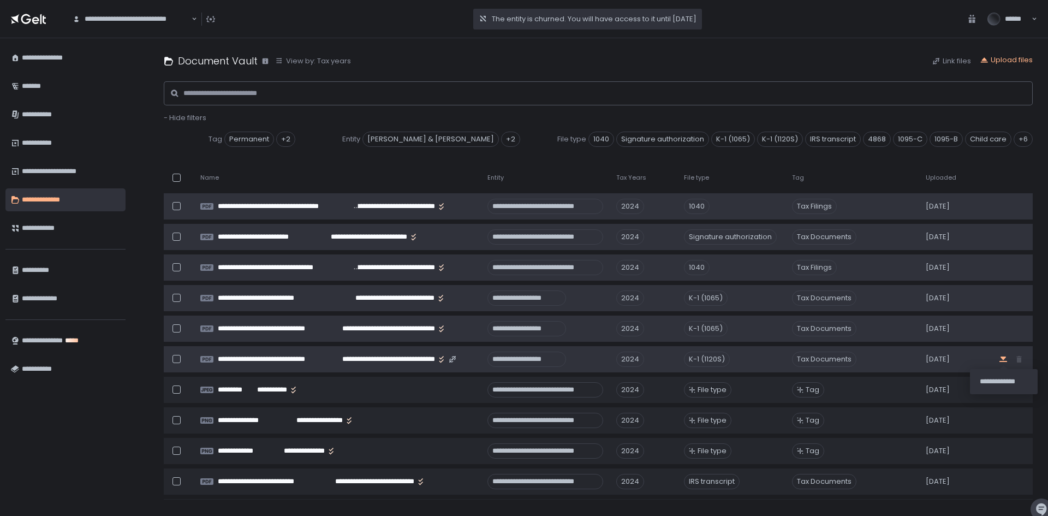
click at [1000, 356] on icon "button" at bounding box center [1003, 359] width 9 height 9
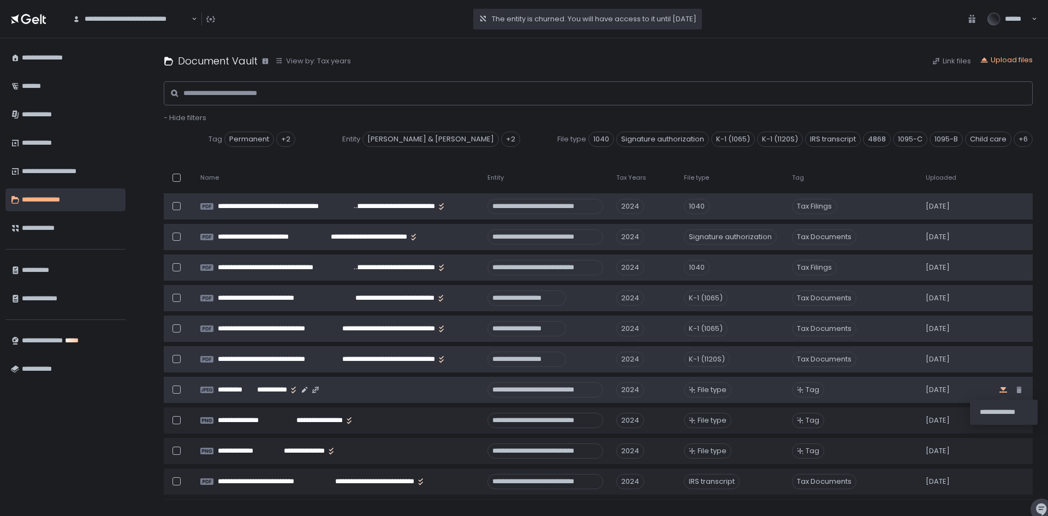
click at [1001, 391] on icon "button" at bounding box center [1003, 389] width 9 height 9
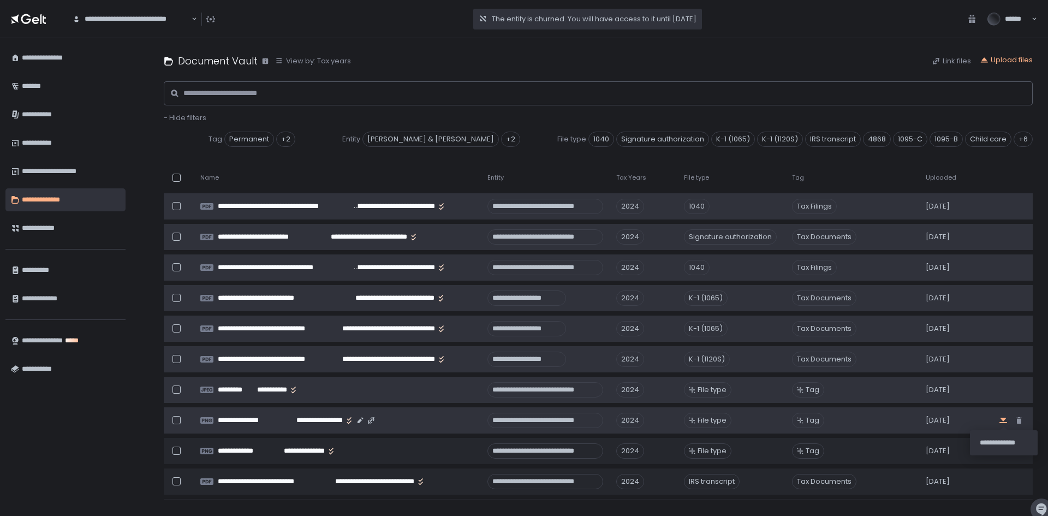
click at [999, 420] on icon "button" at bounding box center [1003, 420] width 9 height 9
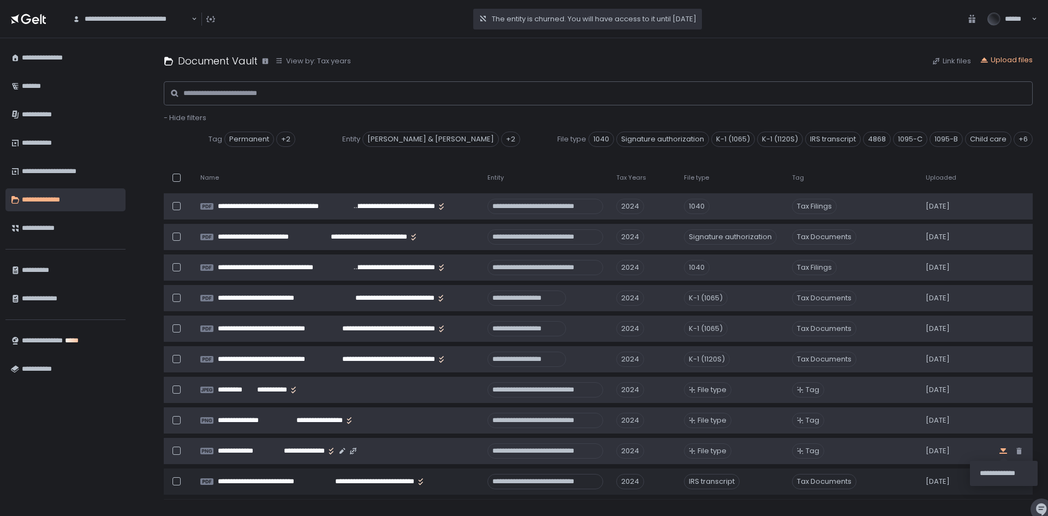
click at [1001, 451] on icon "button" at bounding box center [1003, 450] width 9 height 9
click at [1040, 507] on div at bounding box center [1040, 507] width 0 height 0
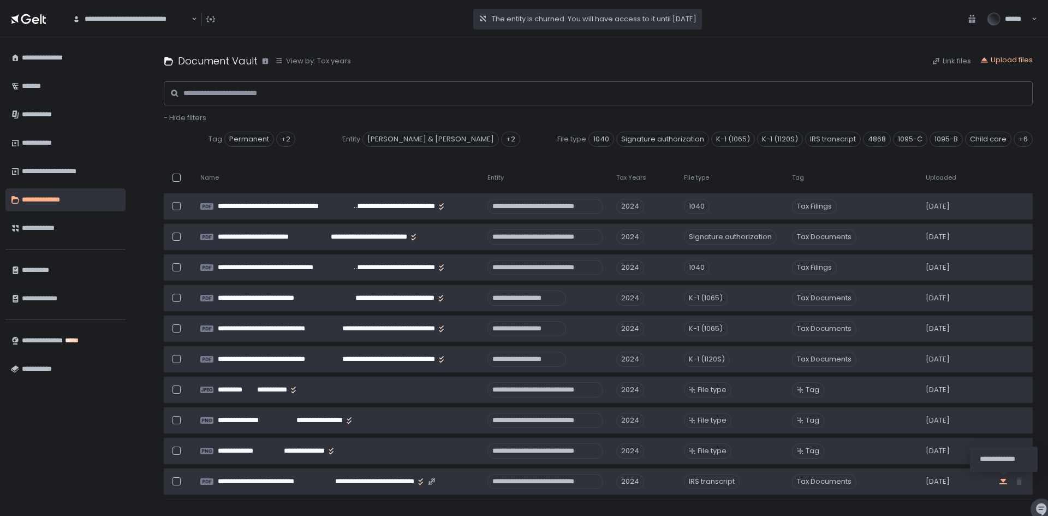
click at [1002, 481] on icon "button" at bounding box center [1003, 481] width 9 height 9
click at [1040, 507] on div at bounding box center [1040, 507] width 0 height 0
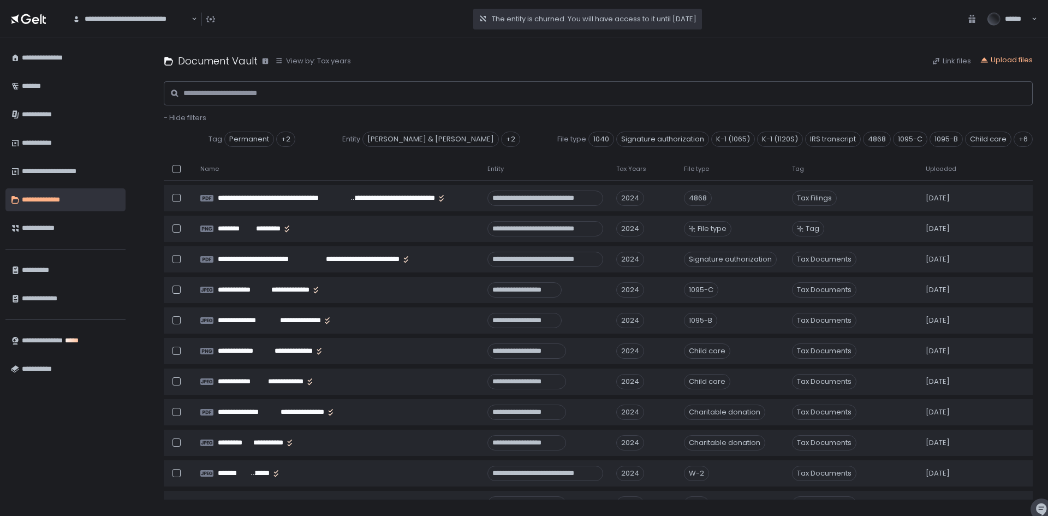
scroll to position [429, 0]
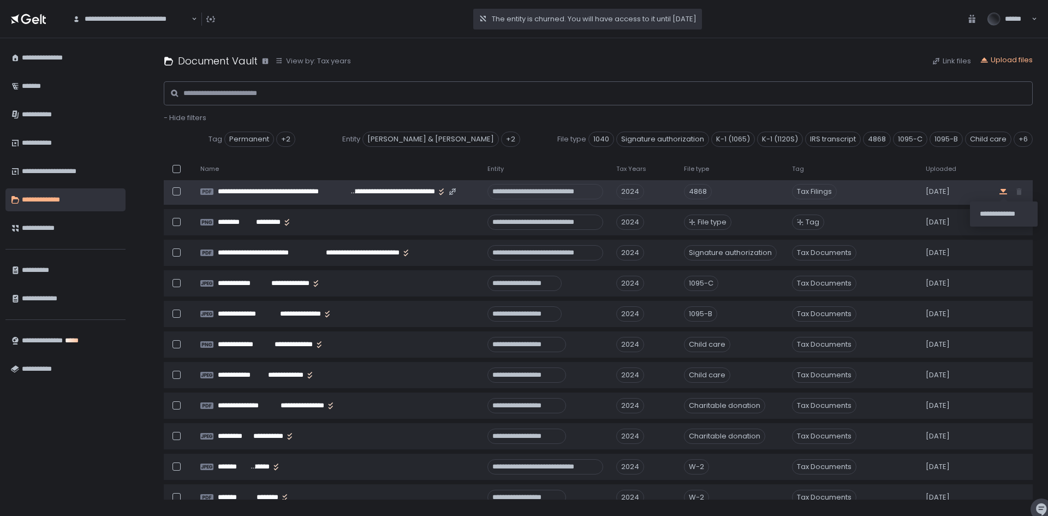
click at [1000, 193] on icon "button" at bounding box center [1003, 191] width 9 height 9
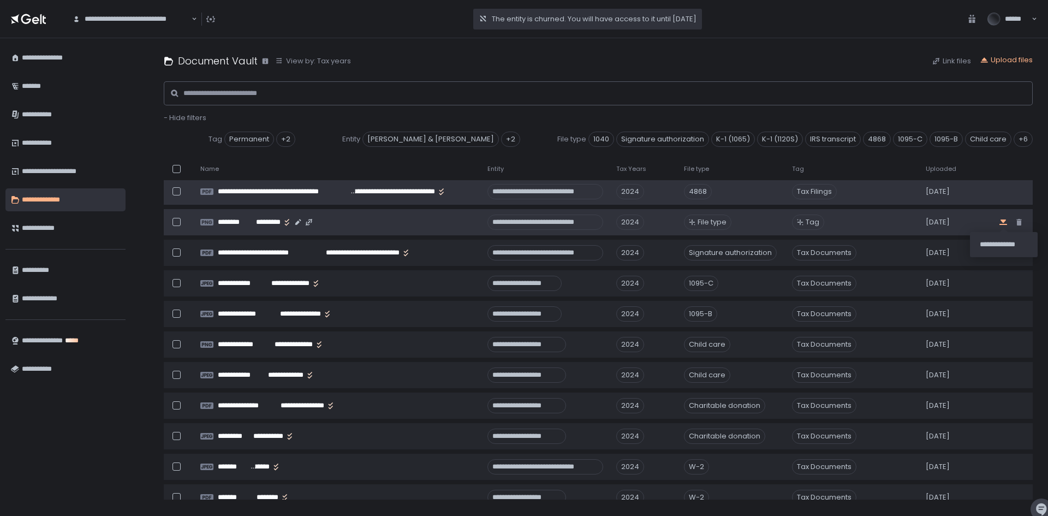
drag, startPoint x: 1000, startPoint y: 217, endPoint x: 1000, endPoint y: 223, distance: 6.0
click at [1000, 223] on icon "button" at bounding box center [1003, 222] width 9 height 9
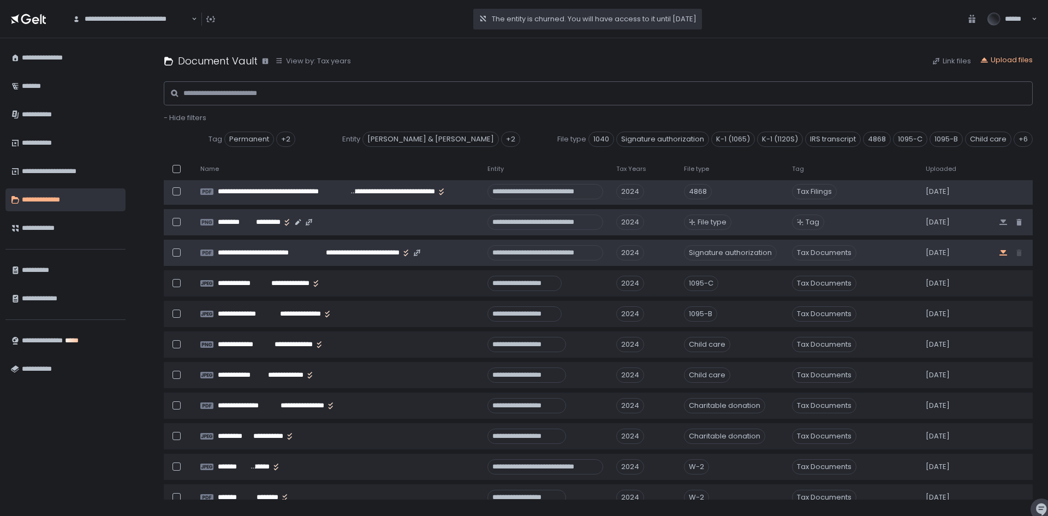
click at [1001, 254] on icon "button" at bounding box center [1003, 252] width 9 height 9
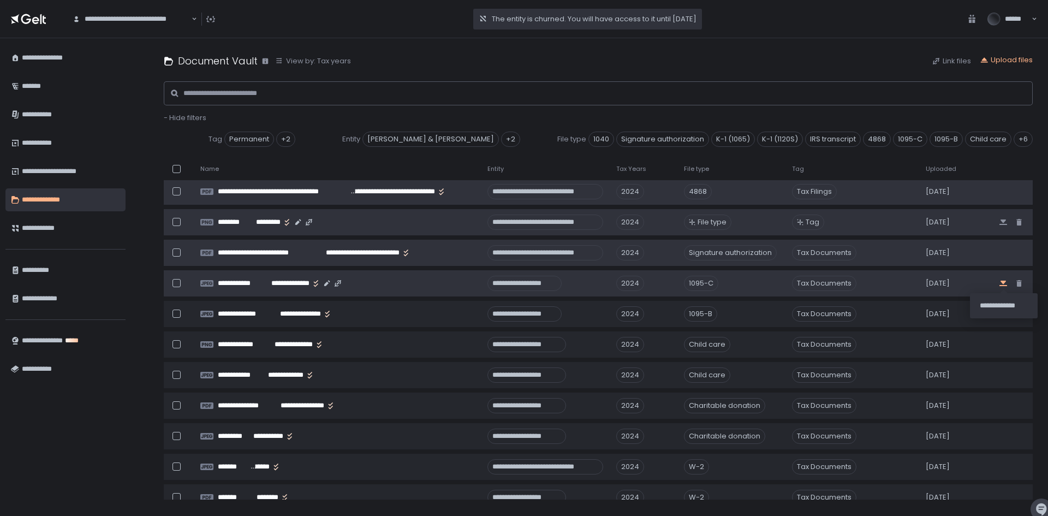
click at [1000, 281] on icon "button" at bounding box center [1003, 282] width 8 height 5
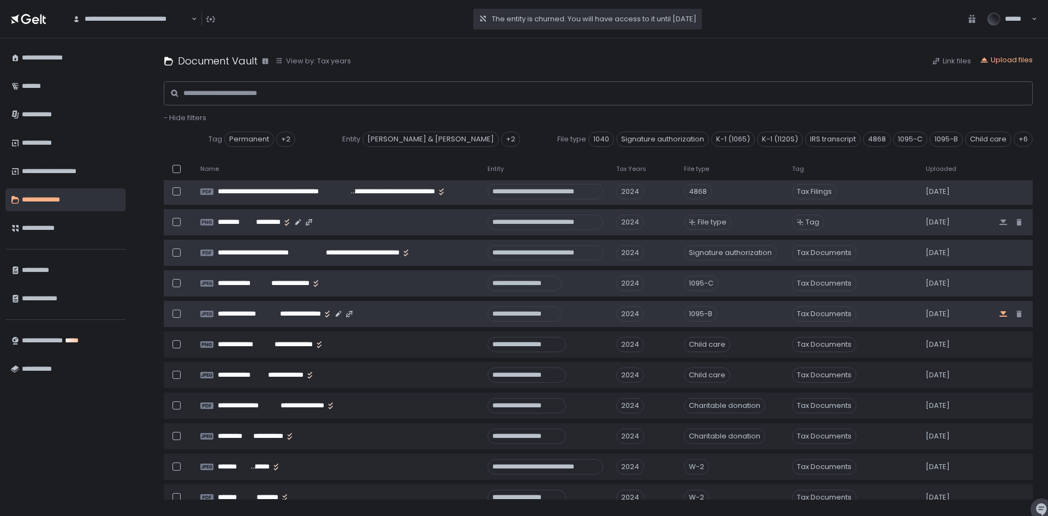
click at [1000, 311] on icon "button" at bounding box center [1003, 313] width 8 height 5
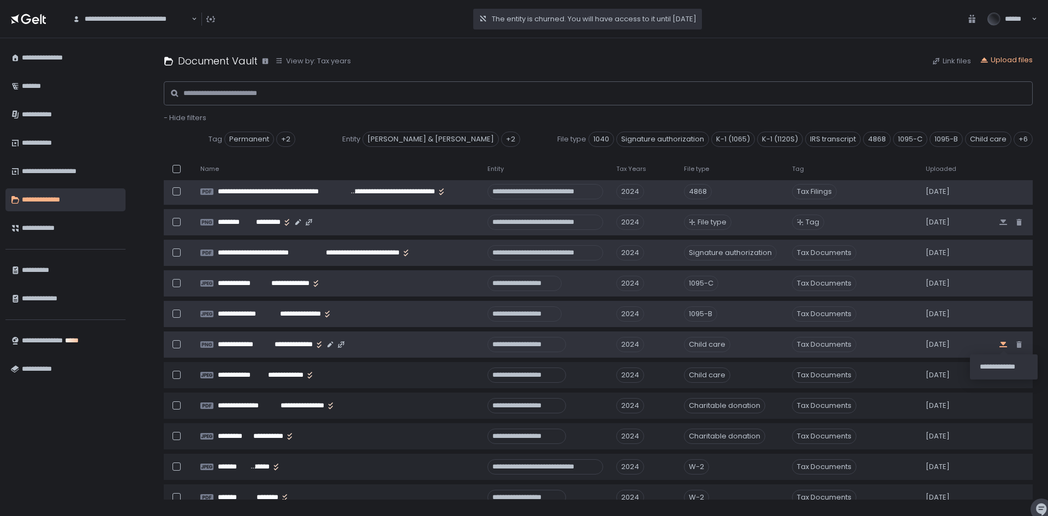
click at [999, 341] on icon "button" at bounding box center [1003, 344] width 9 height 9
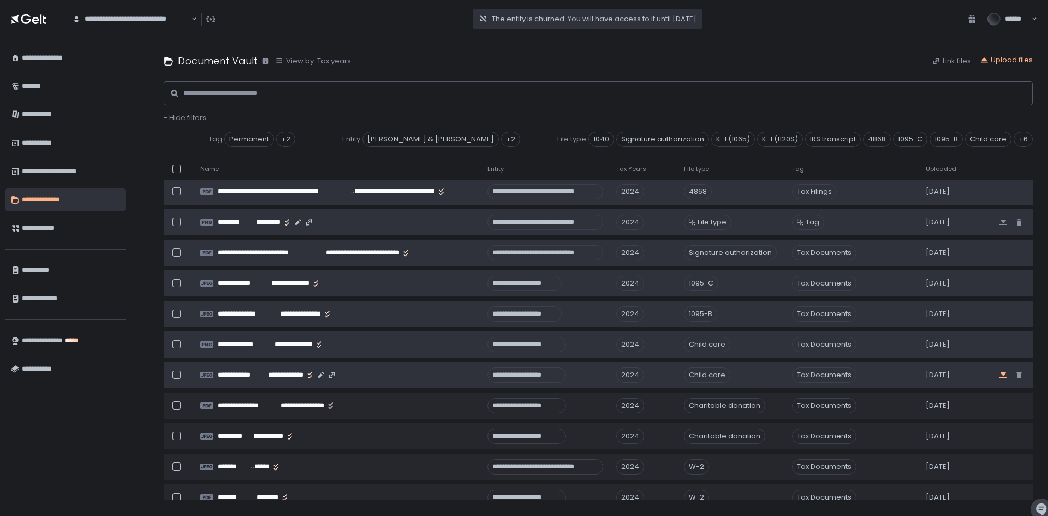
click at [999, 372] on icon "button" at bounding box center [1003, 375] width 9 height 9
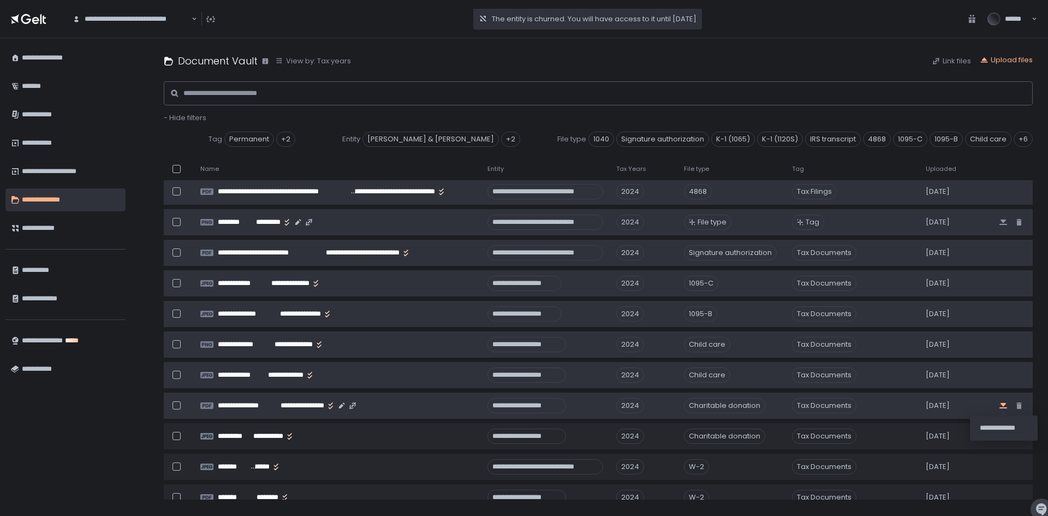
click at [1001, 405] on icon "button" at bounding box center [1003, 405] width 9 height 9
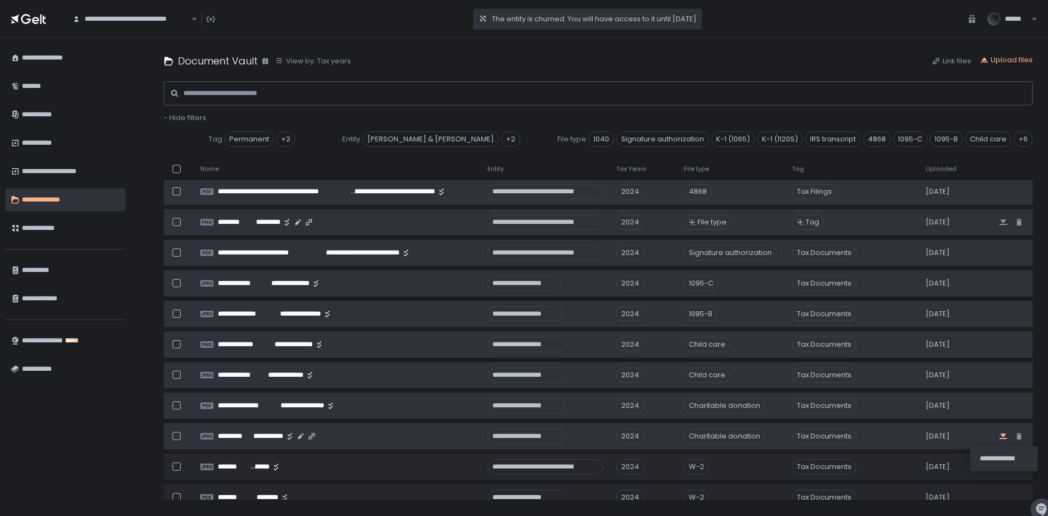
click at [1000, 433] on icon "button" at bounding box center [1003, 435] width 8 height 5
click at [1040, 507] on div at bounding box center [1040, 507] width 0 height 0
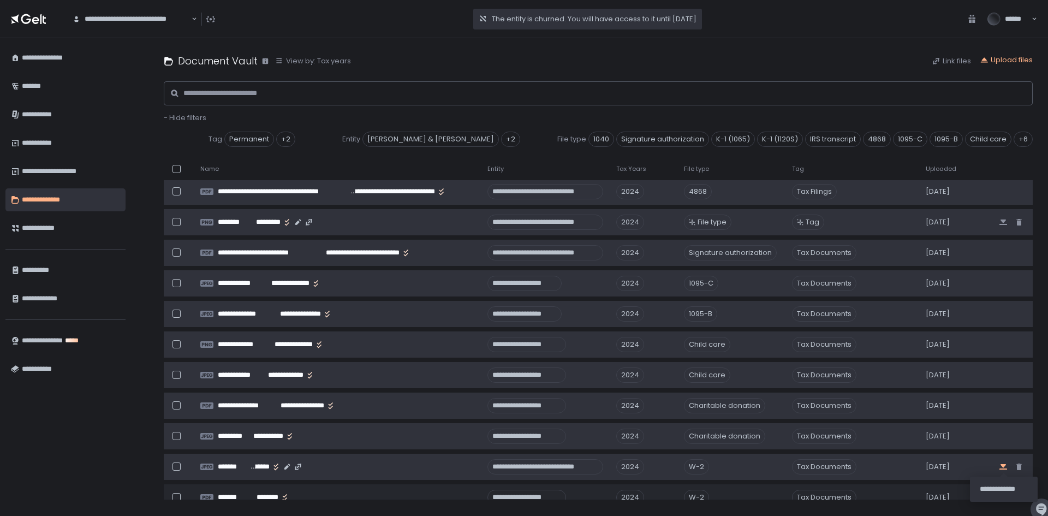
click at [1001, 468] on icon "button" at bounding box center [1003, 466] width 9 height 9
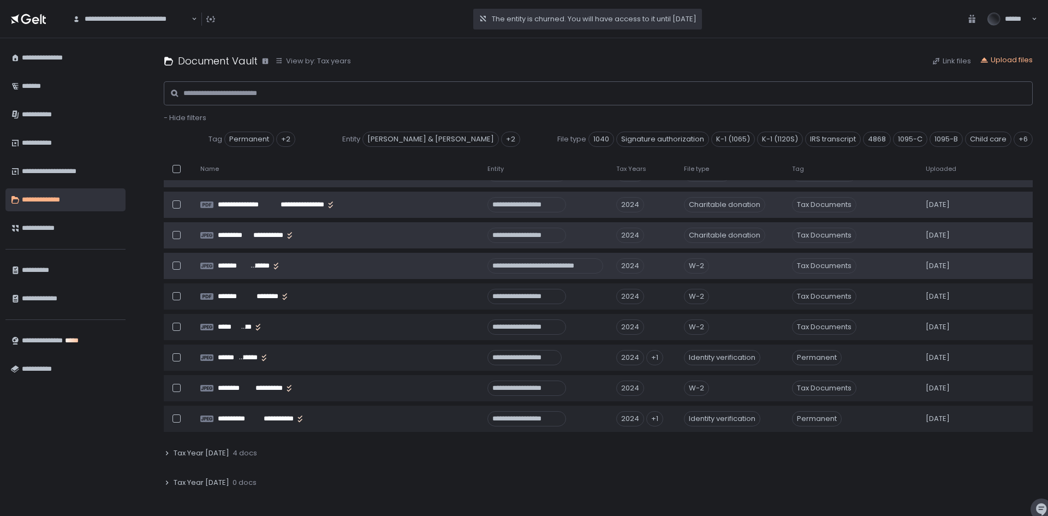
scroll to position [631, 0]
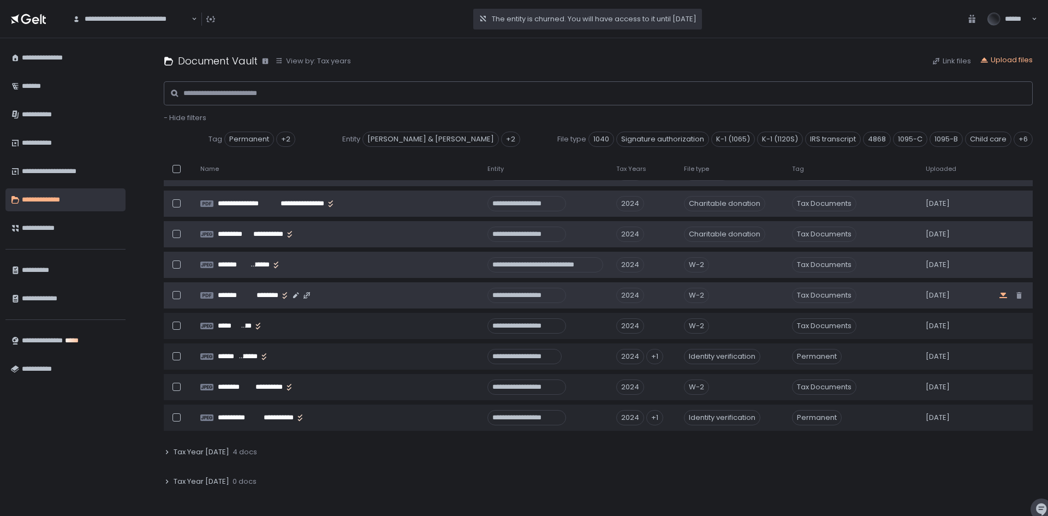
click at [1001, 297] on icon "button" at bounding box center [1003, 294] width 8 height 5
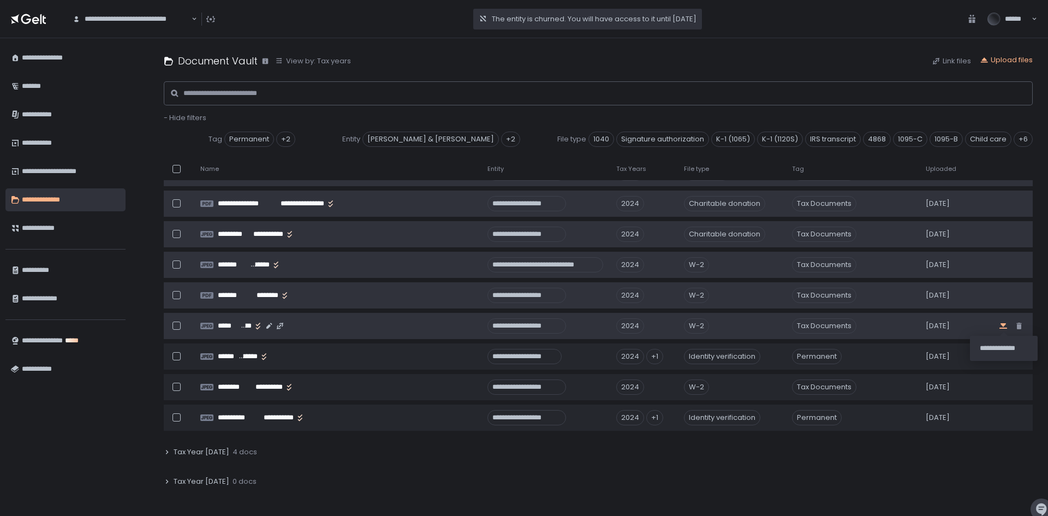
click at [1001, 324] on icon "button" at bounding box center [1003, 325] width 8 height 5
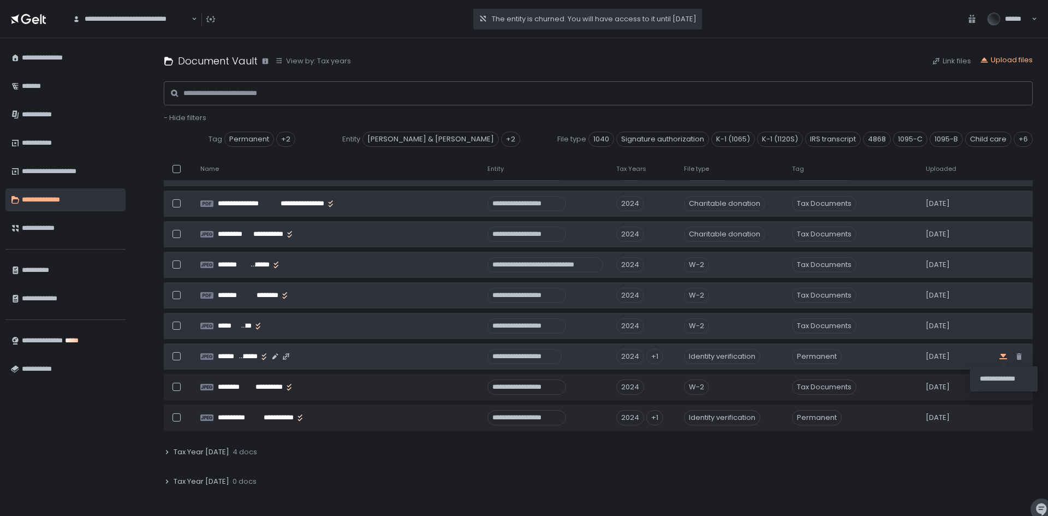
click at [1000, 355] on icon "button" at bounding box center [1003, 356] width 8 height 5
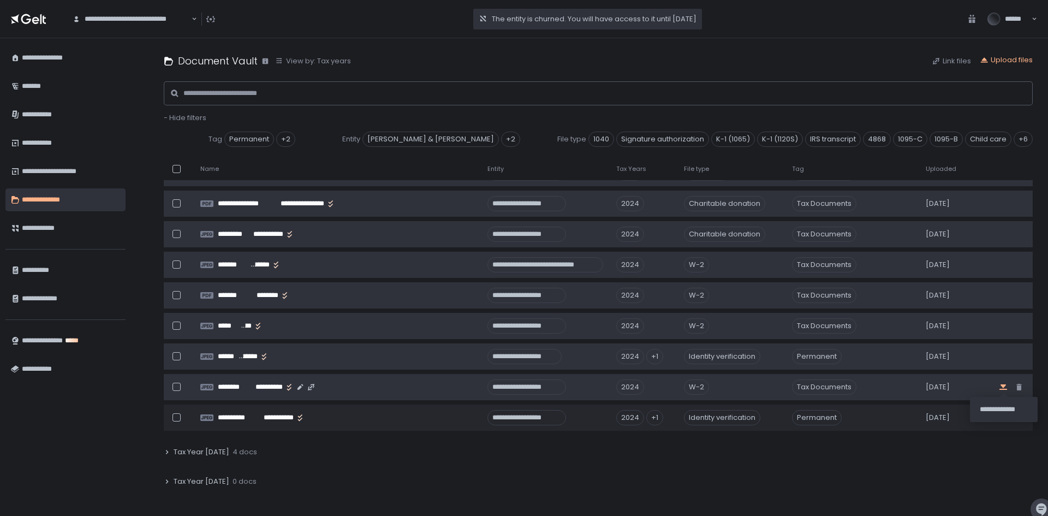
click at [1000, 385] on icon "button" at bounding box center [1003, 386] width 8 height 5
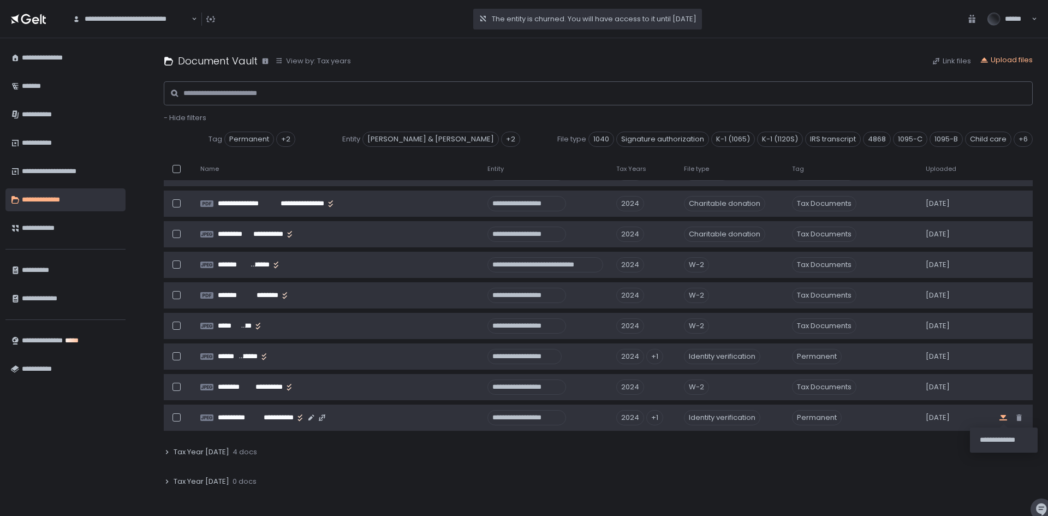
click at [1001, 417] on icon "button" at bounding box center [1003, 417] width 8 height 5
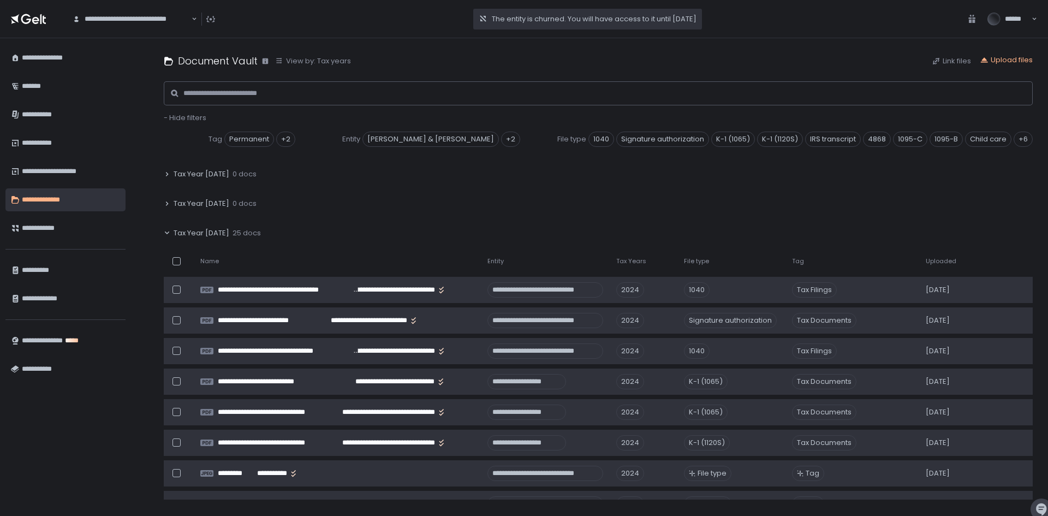
scroll to position [0, 0]
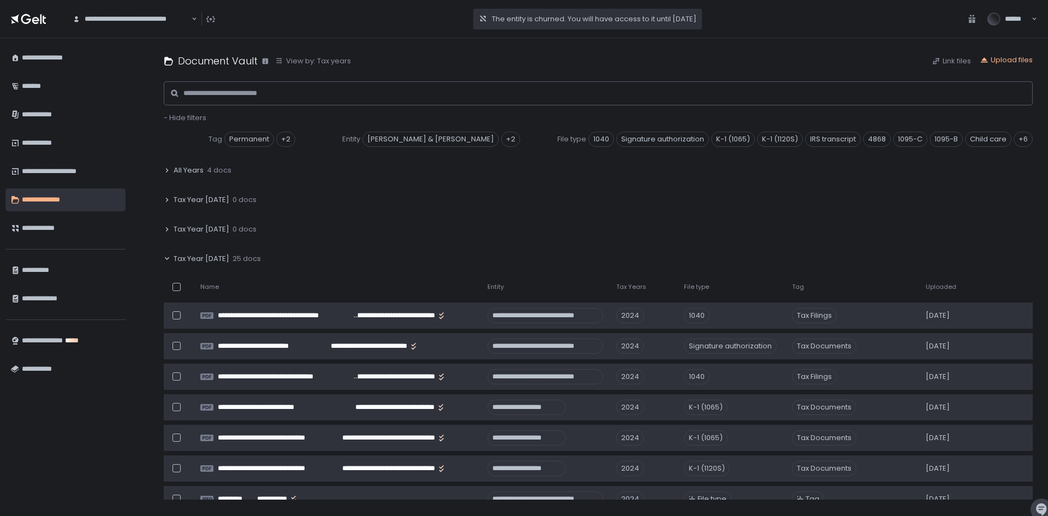
click at [164, 255] on icon at bounding box center [167, 258] width 7 height 7
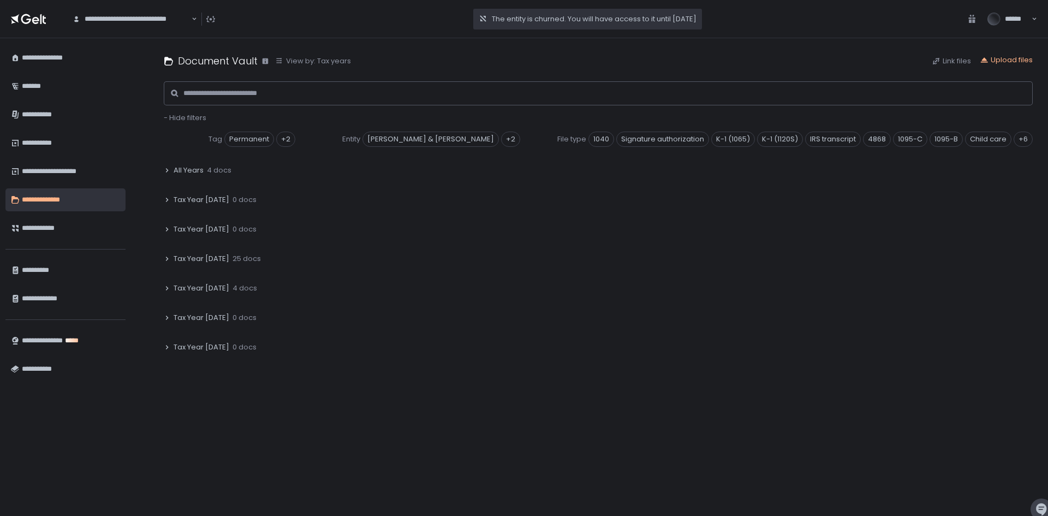
click at [121, 20] on div "**********" at bounding box center [131, 19] width 120 height 11
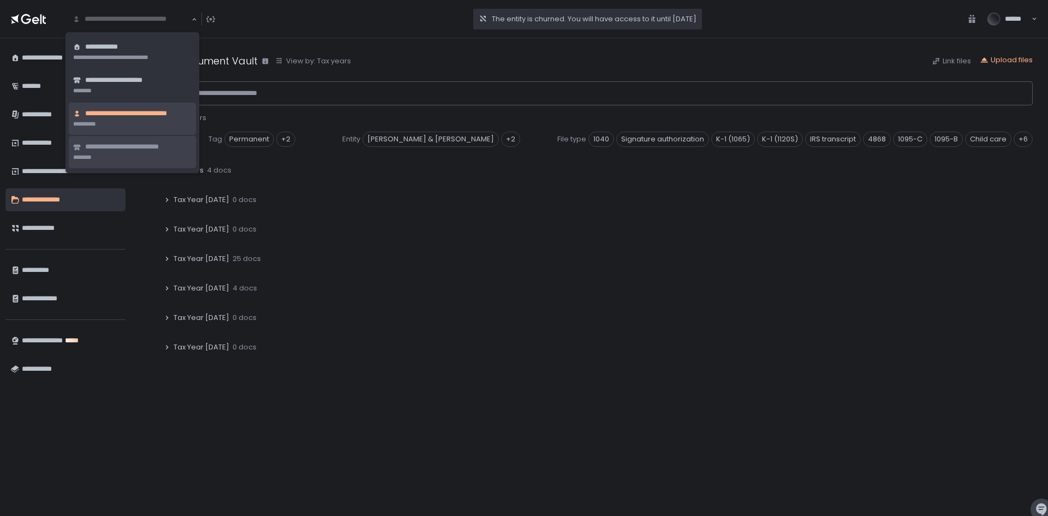
click at [108, 148] on span "**********" at bounding box center [138, 147] width 106 height 10
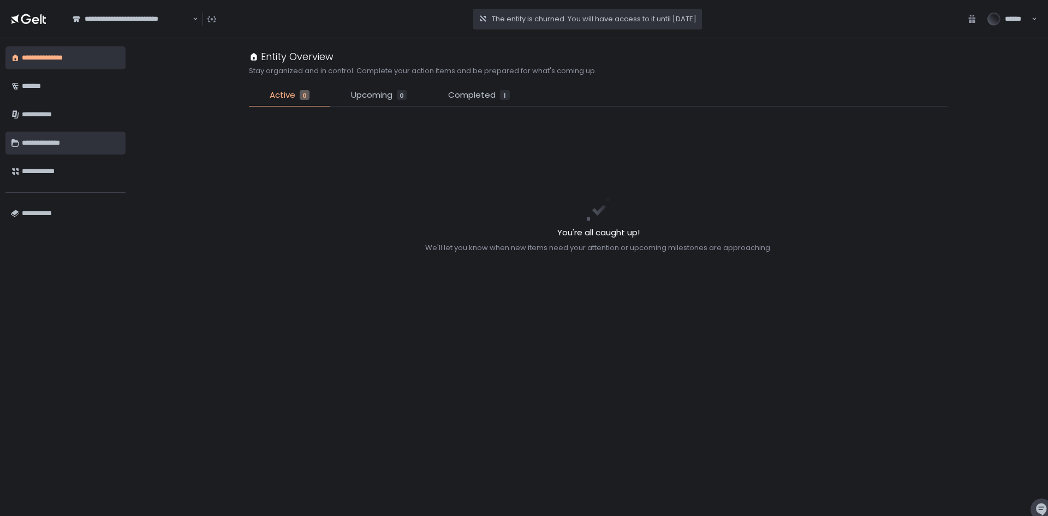
click at [44, 143] on div "**********" at bounding box center [71, 143] width 98 height 19
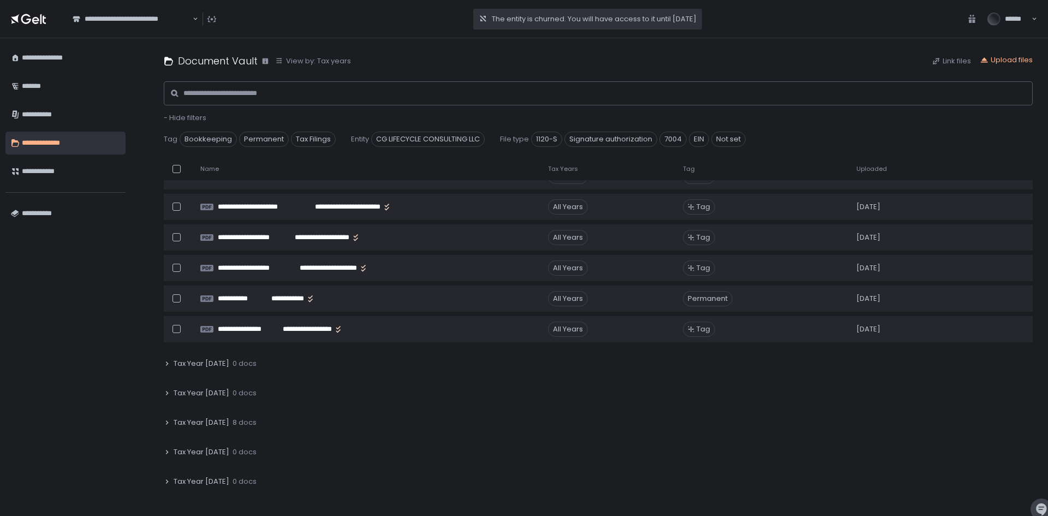
scroll to position [197, 0]
